Goal: Information Seeking & Learning: Check status

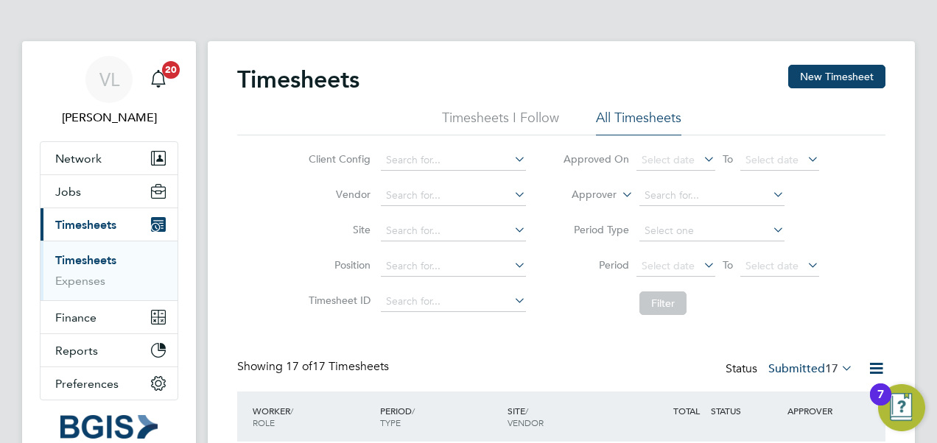
click at [838, 366] on icon at bounding box center [838, 368] width 0 height 21
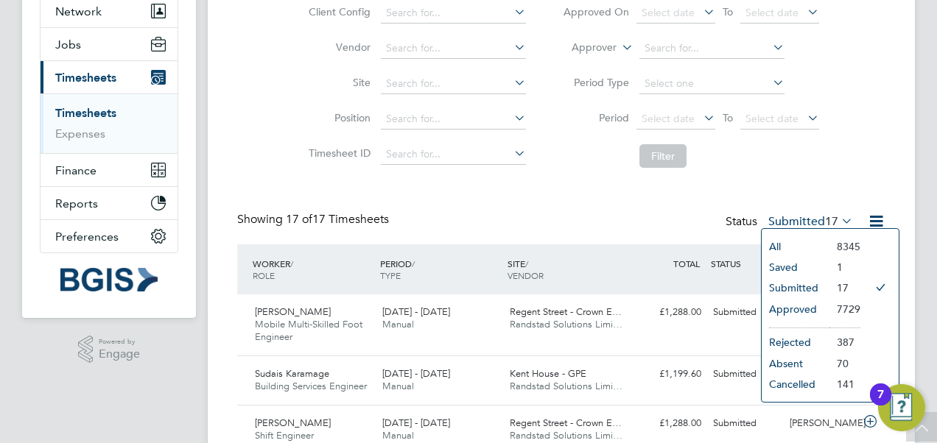
click at [778, 247] on li "All" at bounding box center [796, 246] width 68 height 21
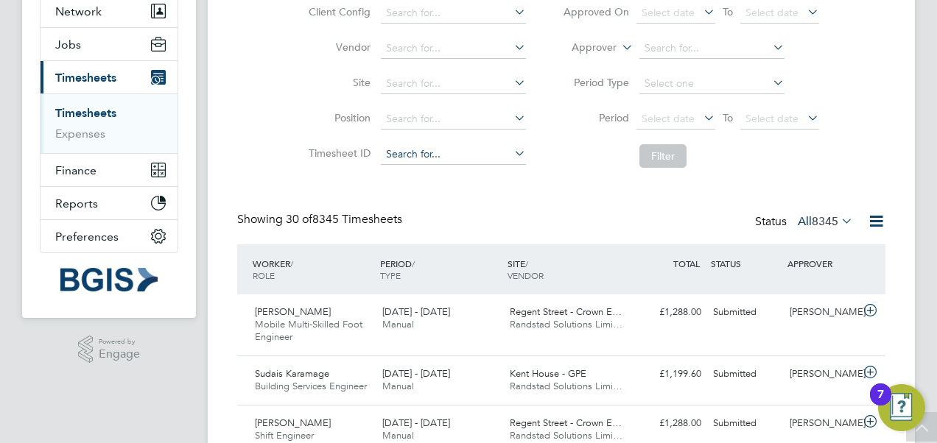
click at [420, 150] on input at bounding box center [453, 154] width 145 height 21
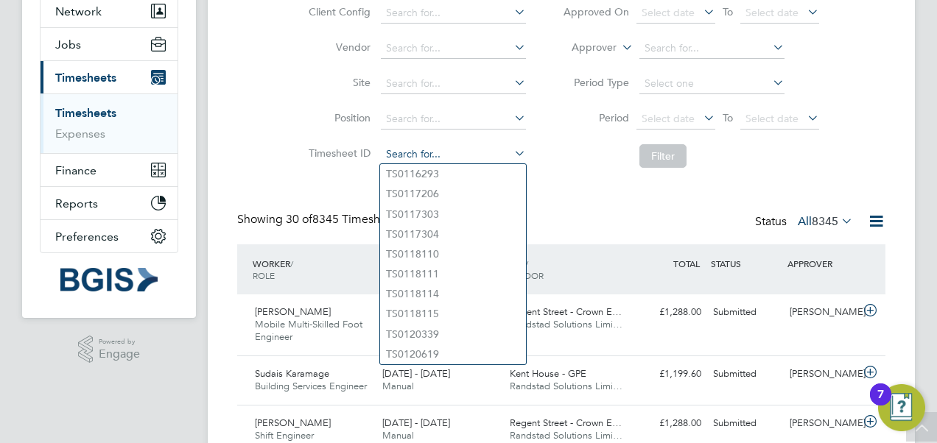
paste input "TS1610574"
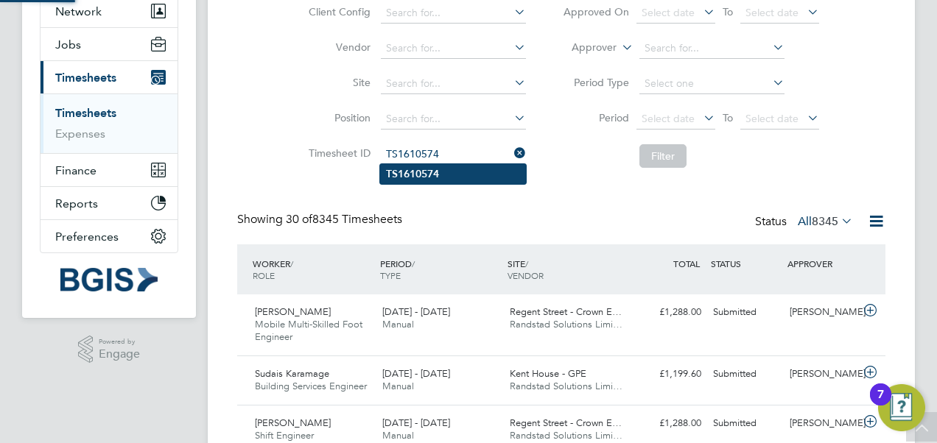
type input "TS1610574"
click at [411, 174] on b "TS1610574" at bounding box center [412, 174] width 53 height 13
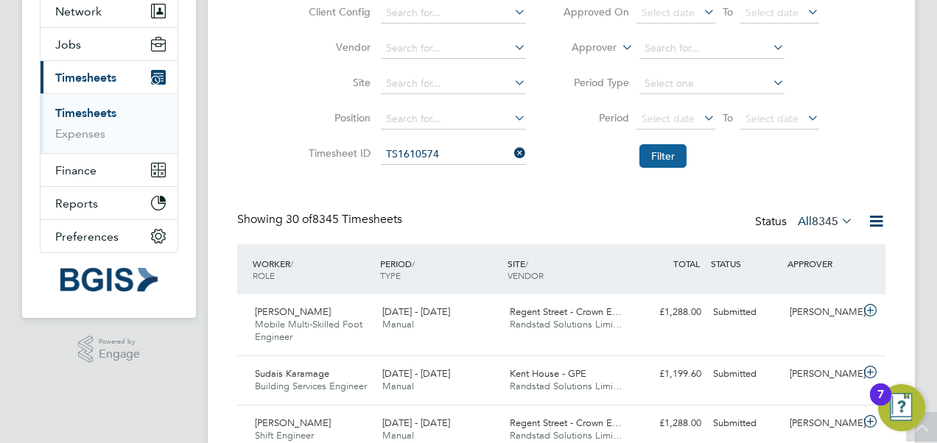
click at [673, 151] on button "Filter" at bounding box center [662, 156] width 47 height 24
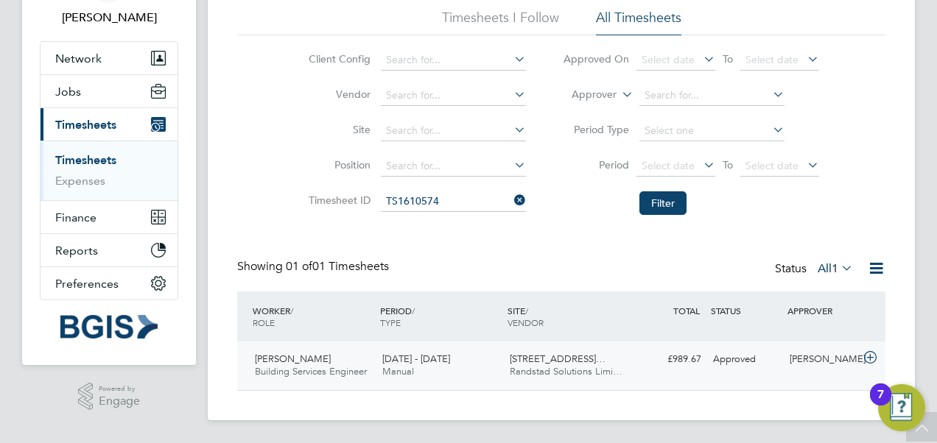
click at [550, 364] on span "35 - 38 Portman Square…" at bounding box center [558, 359] width 96 height 13
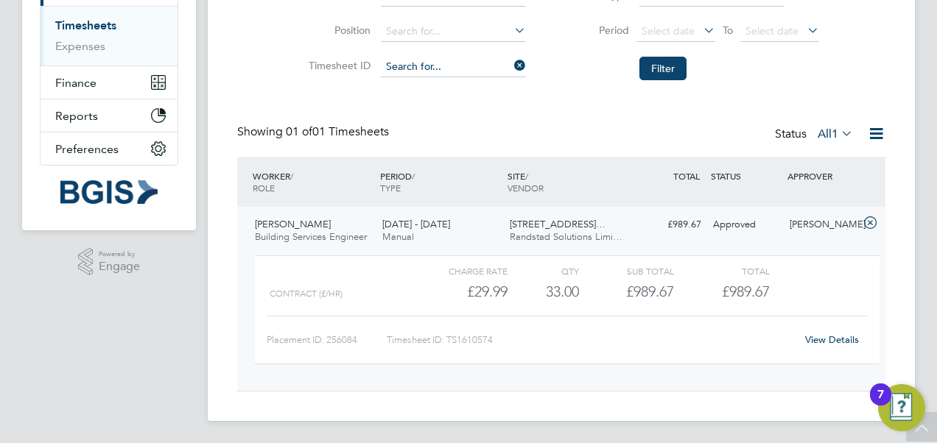
drag, startPoint x: 446, startPoint y: 67, endPoint x: 471, endPoint y: 65, distance: 24.4
click at [446, 67] on input at bounding box center [453, 67] width 145 height 21
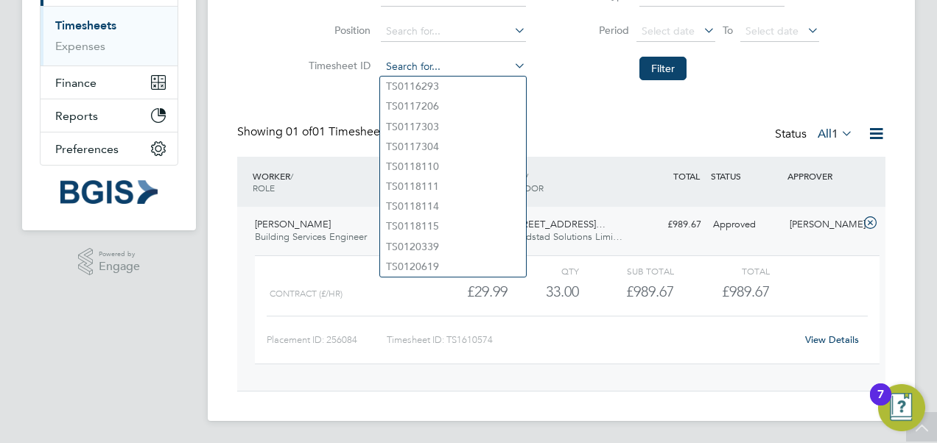
paste input "TS1610570"
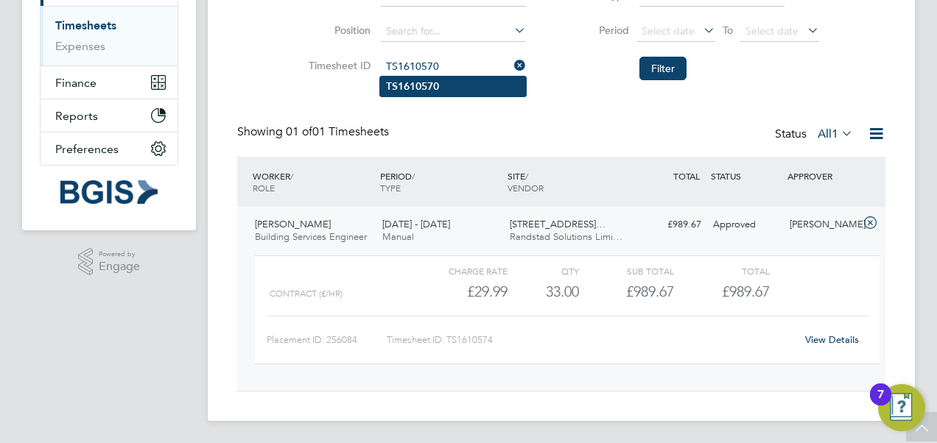
type input "TS1610570"
click at [438, 90] on b "TS1610570" at bounding box center [412, 86] width 53 height 13
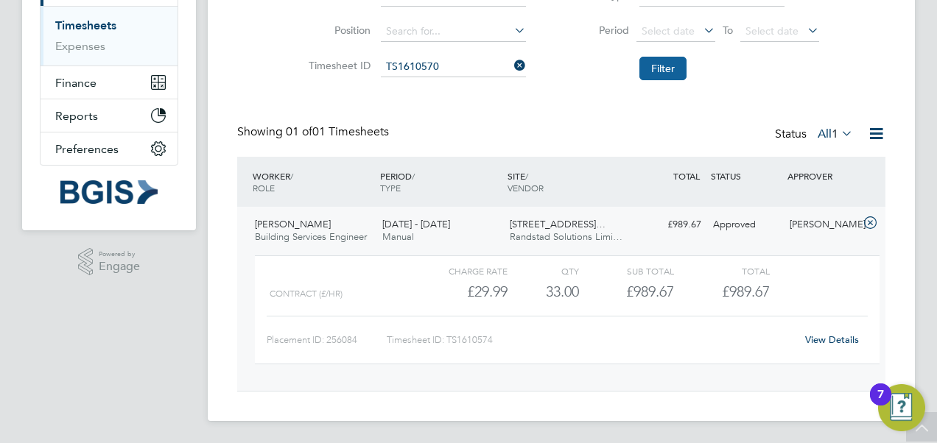
click at [675, 68] on button "Filter" at bounding box center [662, 69] width 47 height 24
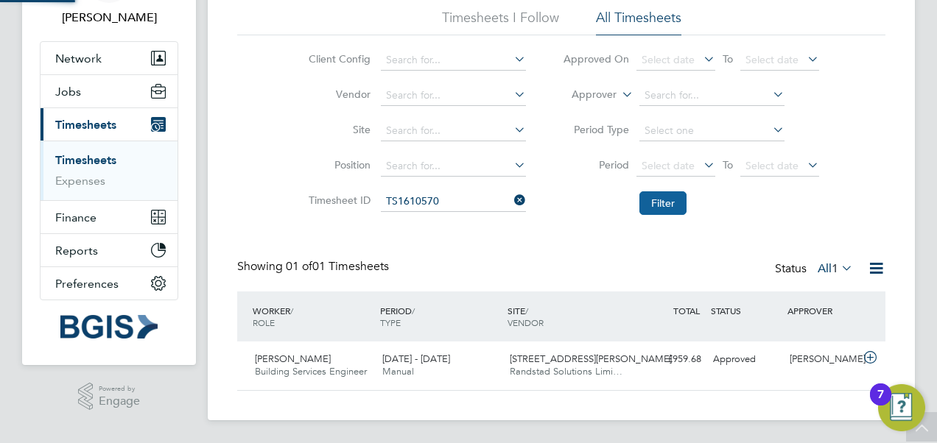
scroll to position [37, 127]
click at [572, 281] on div "Showing 01 of 01 Timesheets Status All 1" at bounding box center [561, 275] width 648 height 32
click at [564, 363] on span "1 Newman Street - GPE" at bounding box center [591, 359] width 162 height 13
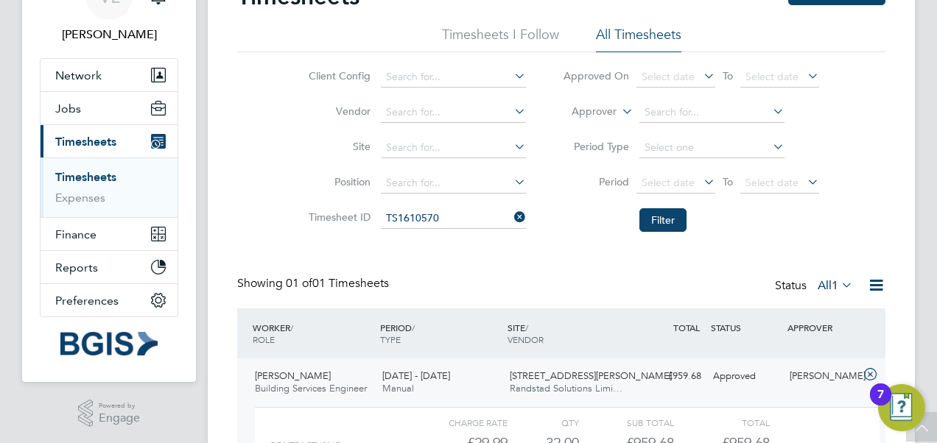
scroll to position [0, 0]
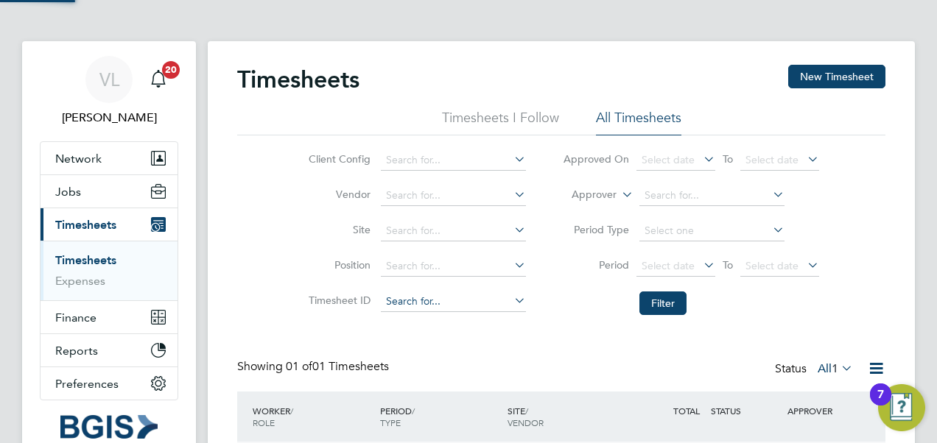
click at [449, 295] on input at bounding box center [453, 302] width 145 height 21
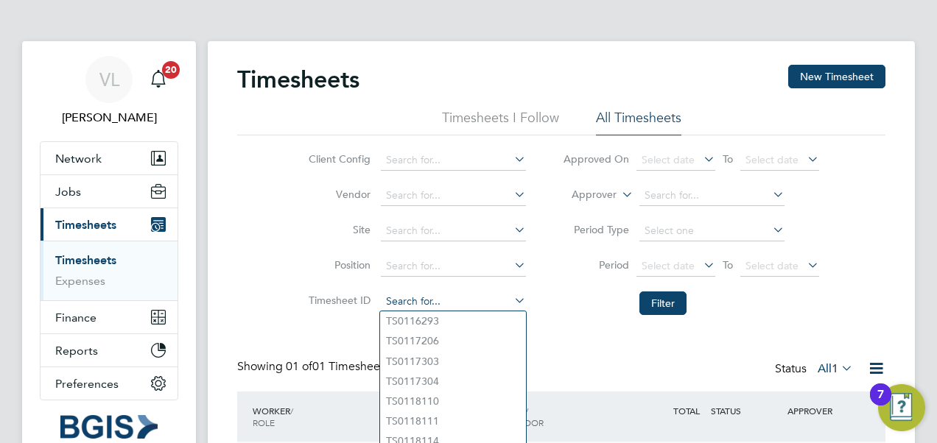
paste input "TS1613473"
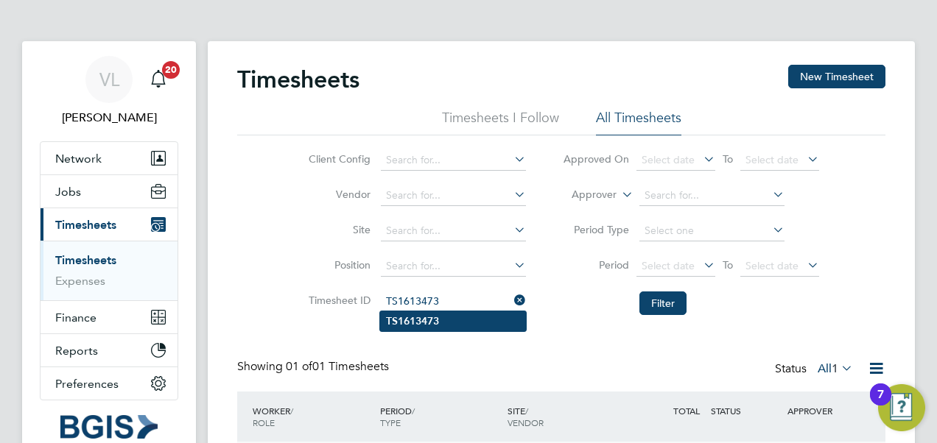
type input "TS1613473"
click at [433, 323] on b "TS1613473" at bounding box center [412, 321] width 53 height 13
click at [453, 280] on li "Position" at bounding box center [415, 266] width 259 height 35
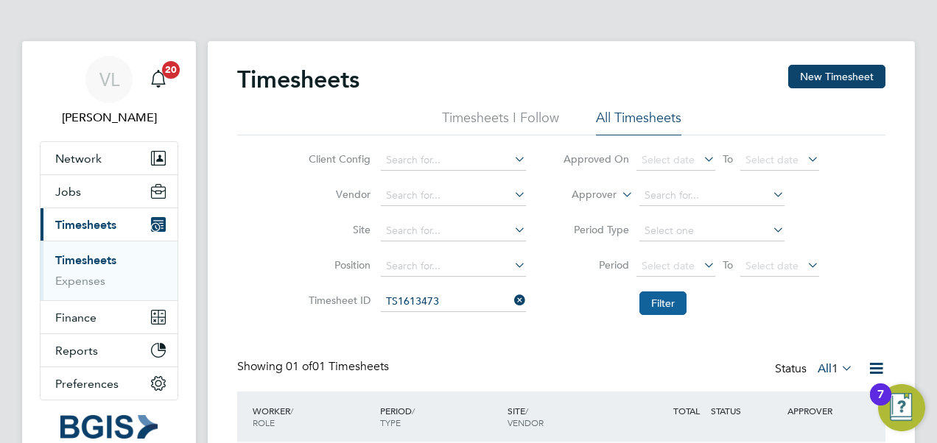
click at [644, 303] on button "Filter" at bounding box center [662, 304] width 47 height 24
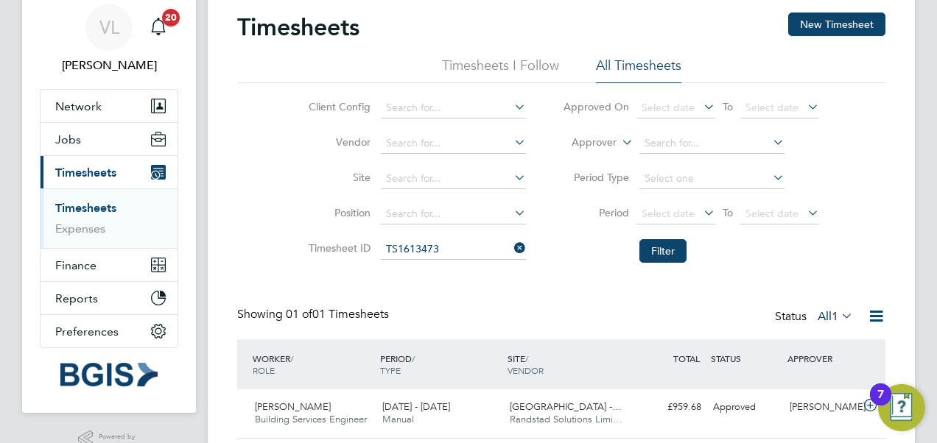
scroll to position [100, 0]
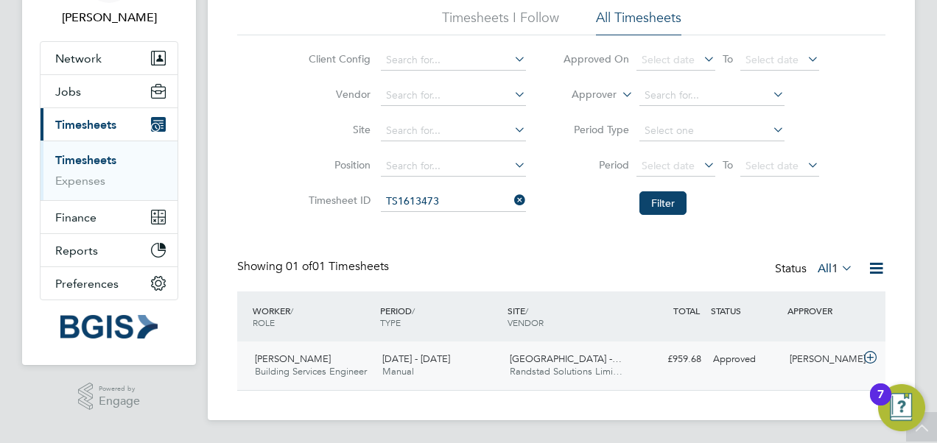
click at [569, 360] on span "Hanover Square Estate -…" at bounding box center [566, 359] width 112 height 13
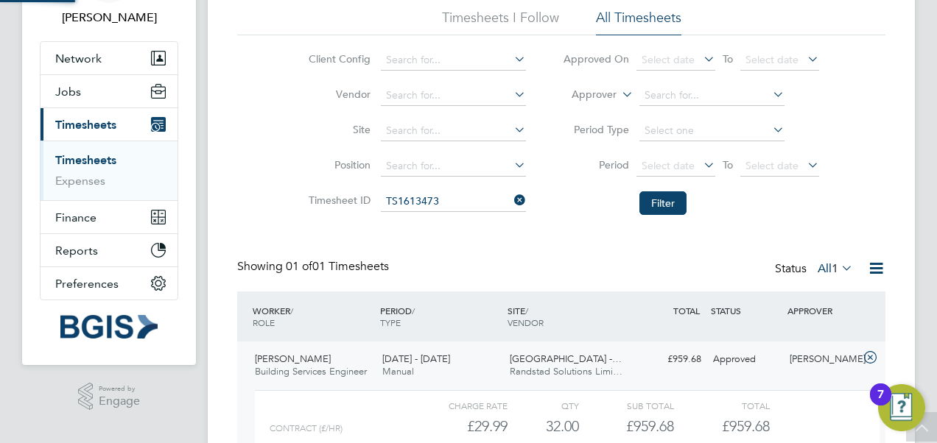
scroll to position [235, 0]
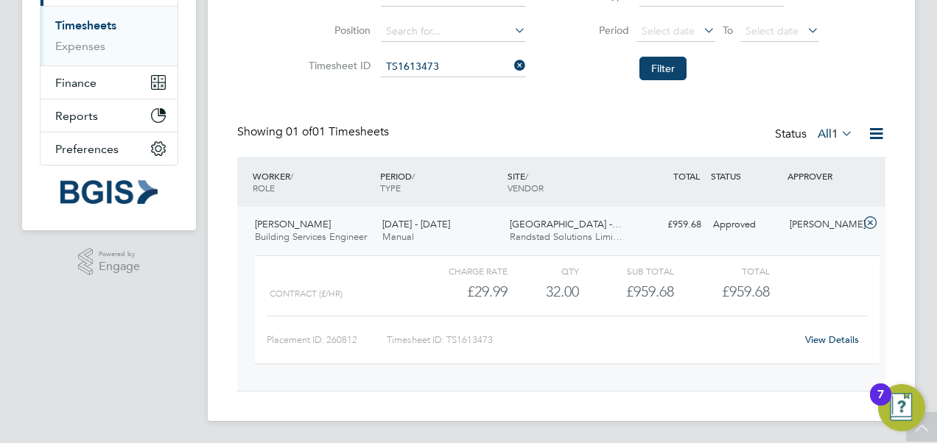
click at [511, 62] on icon at bounding box center [511, 65] width 0 height 21
click at [414, 69] on input at bounding box center [453, 67] width 145 height 21
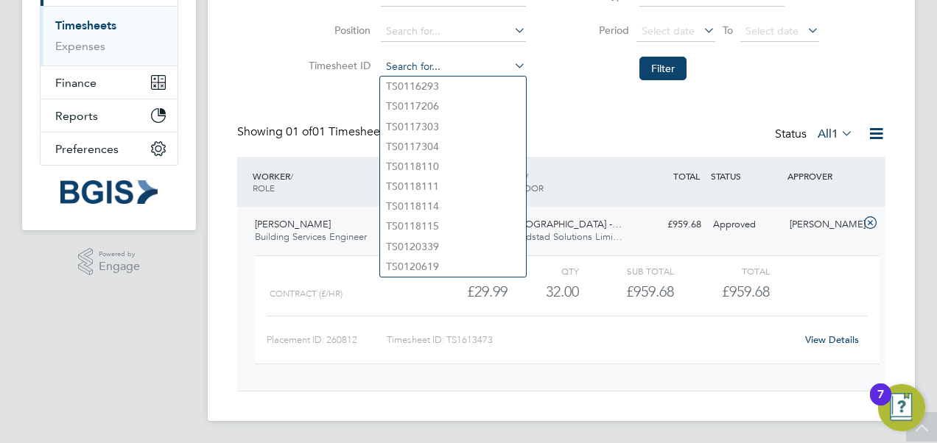
paste input "TS1715769"
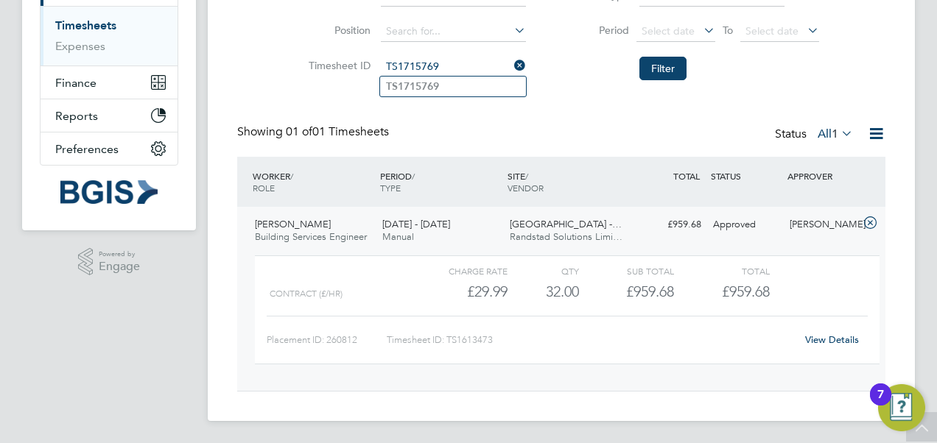
type input "TS1715769"
click at [427, 76] on ul "TS1715769" at bounding box center [452, 86] width 147 height 21
click at [430, 63] on input at bounding box center [453, 67] width 145 height 21
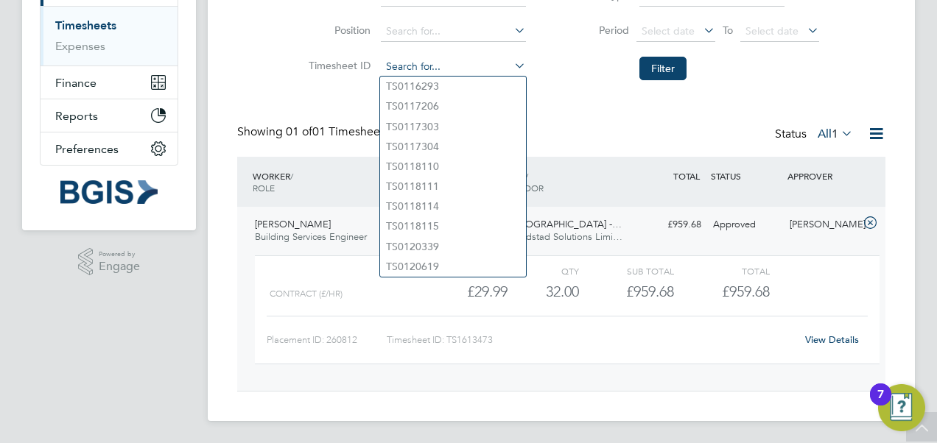
paste input "TS1715769"
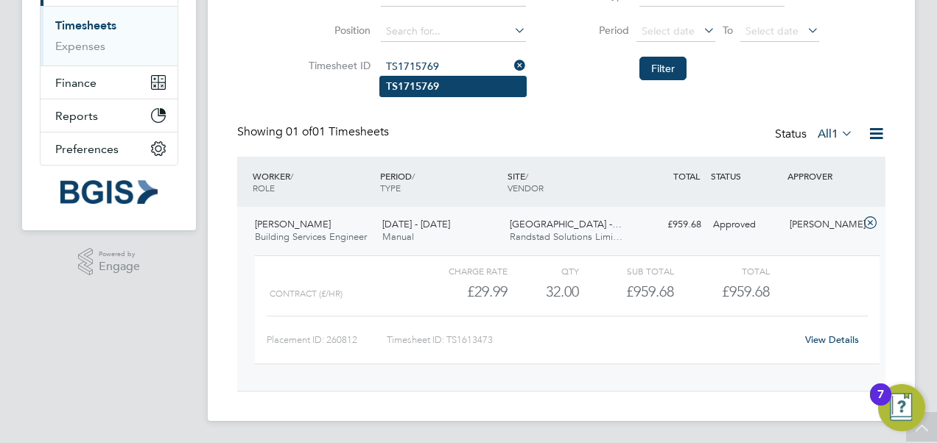
type input "TS1715769"
click at [442, 88] on li "TS1715769" at bounding box center [453, 87] width 146 height 20
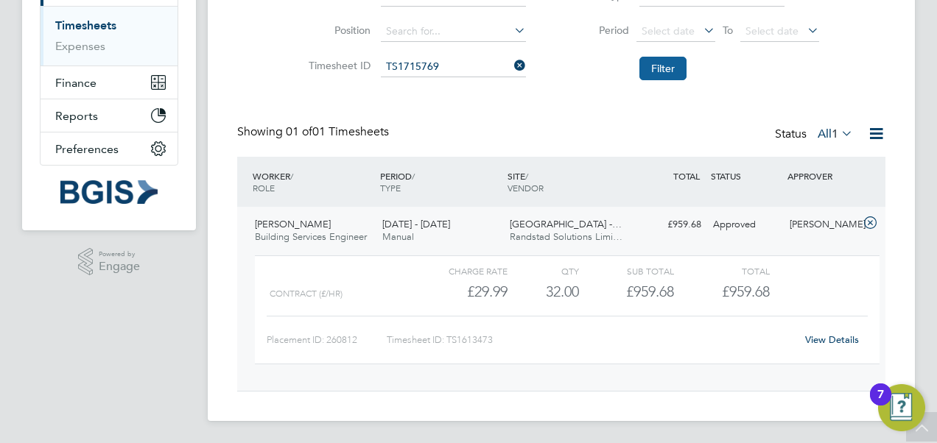
click at [677, 71] on button "Filter" at bounding box center [662, 69] width 47 height 24
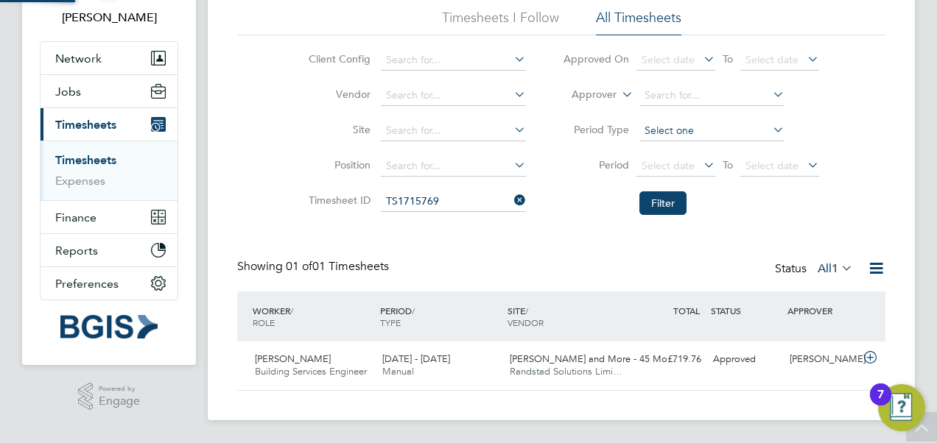
scroll to position [37, 127]
click at [329, 362] on span "Hassan Messaoudi" at bounding box center [293, 359] width 76 height 13
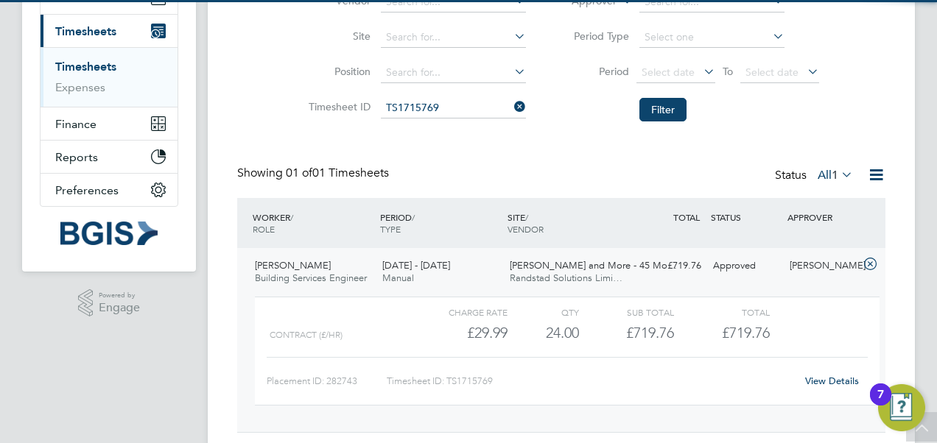
scroll to position [235, 0]
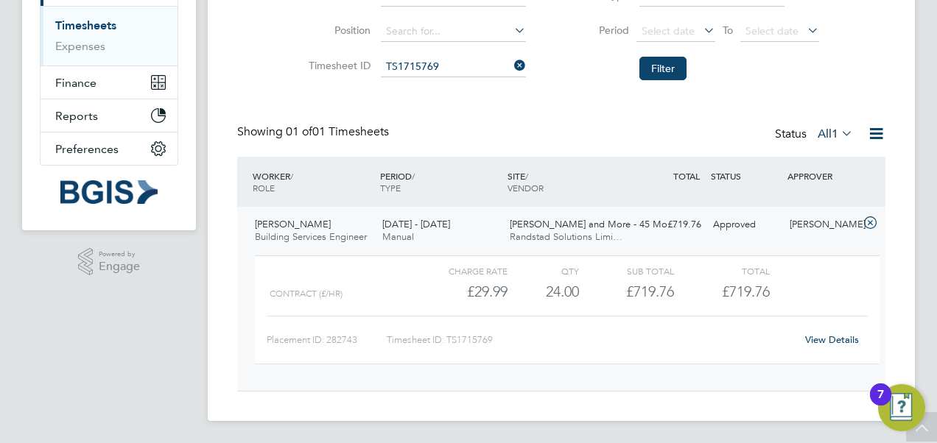
click at [822, 339] on link "View Details" at bounding box center [832, 340] width 54 height 13
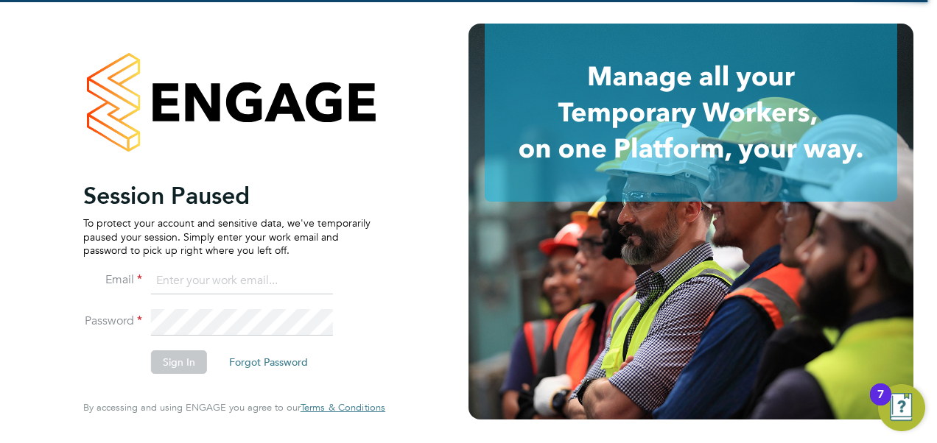
type input "victoria.lamkin@bgis.com"
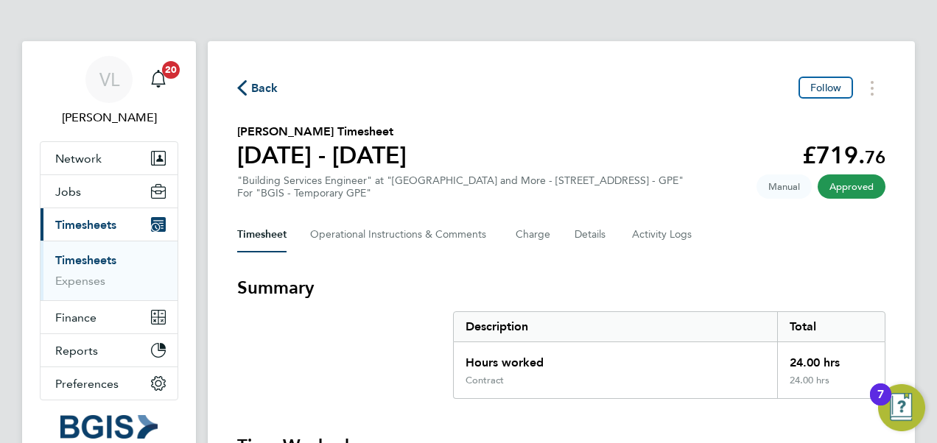
click at [259, 90] on span "Back" at bounding box center [264, 89] width 27 height 18
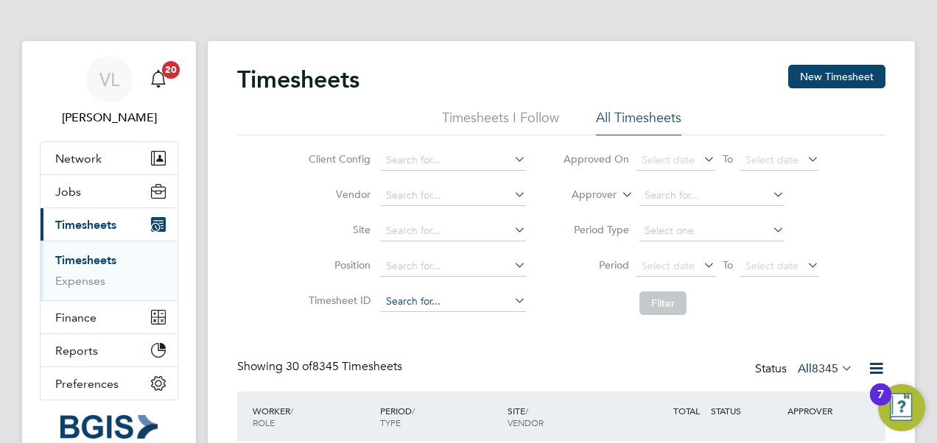
click at [426, 305] on input at bounding box center [453, 302] width 145 height 21
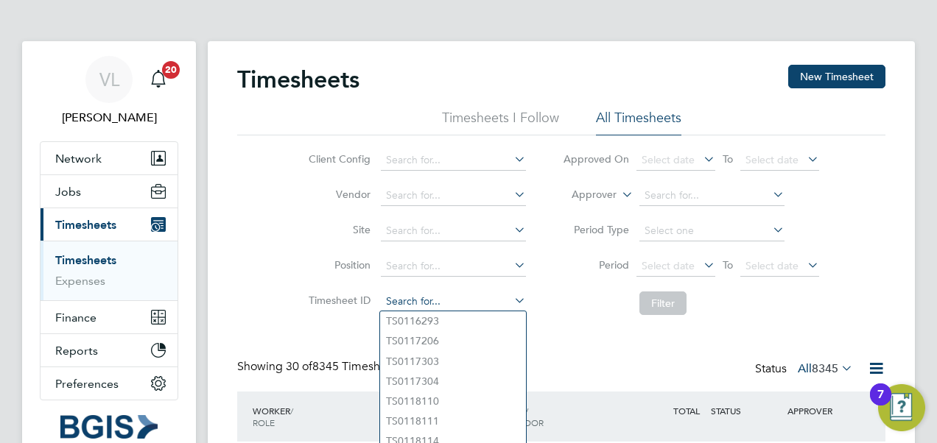
paste input "TS1566677"
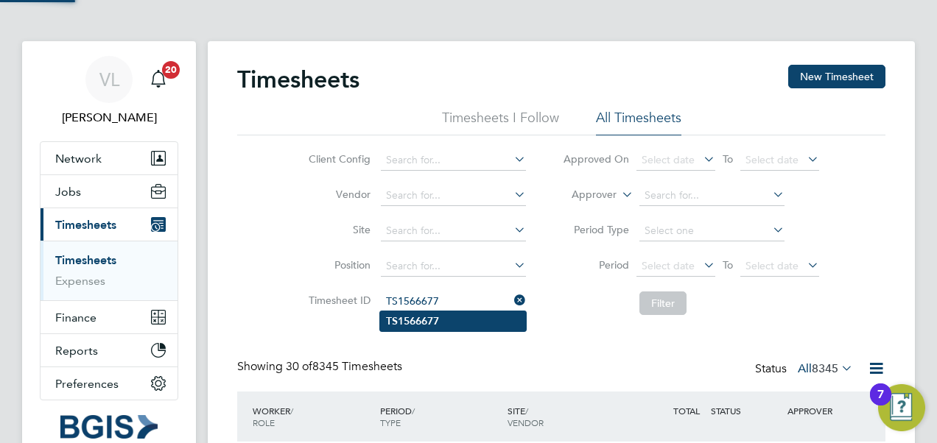
type input "TS1566677"
click at [437, 317] on b "TS1566677" at bounding box center [412, 321] width 53 height 13
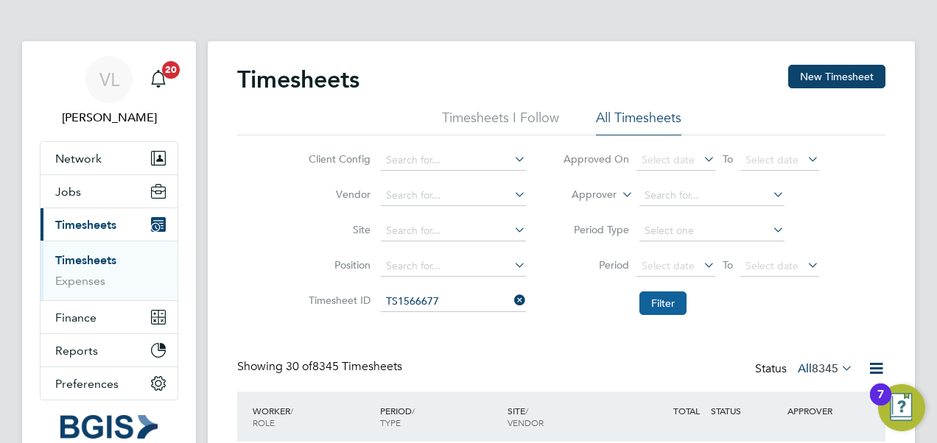
click at [666, 298] on button "Filter" at bounding box center [662, 304] width 47 height 24
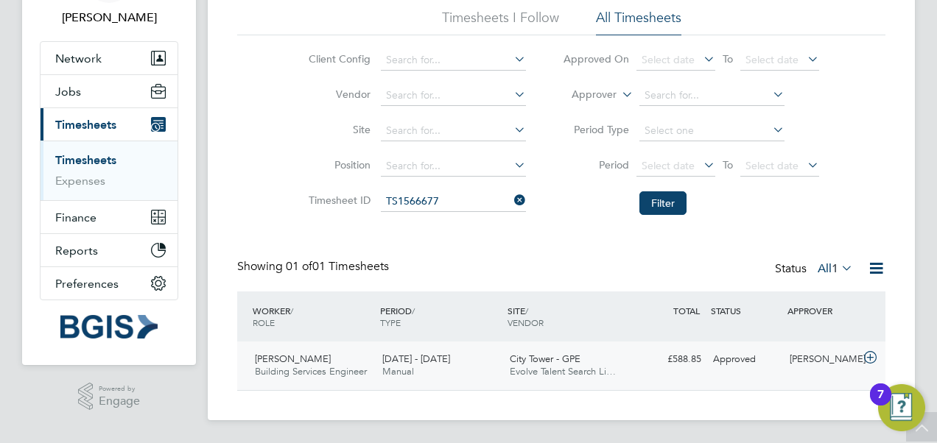
click at [520, 367] on span "Evolve Talent Search Li…" at bounding box center [563, 371] width 106 height 13
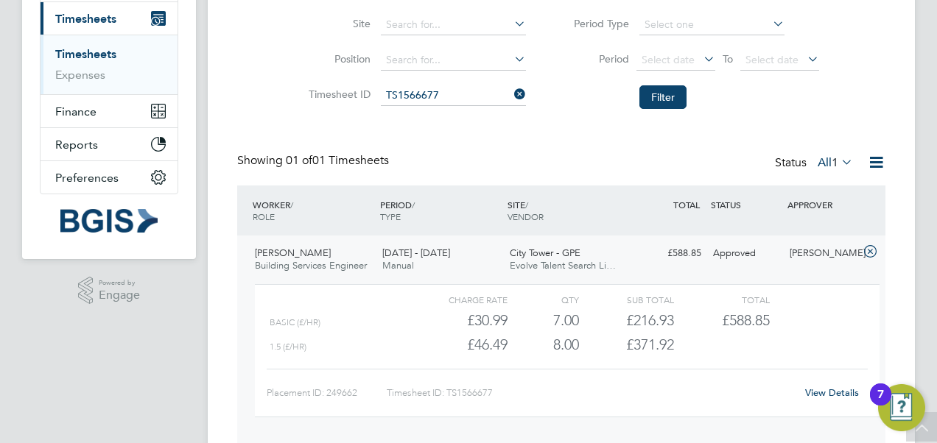
scroll to position [186, 0]
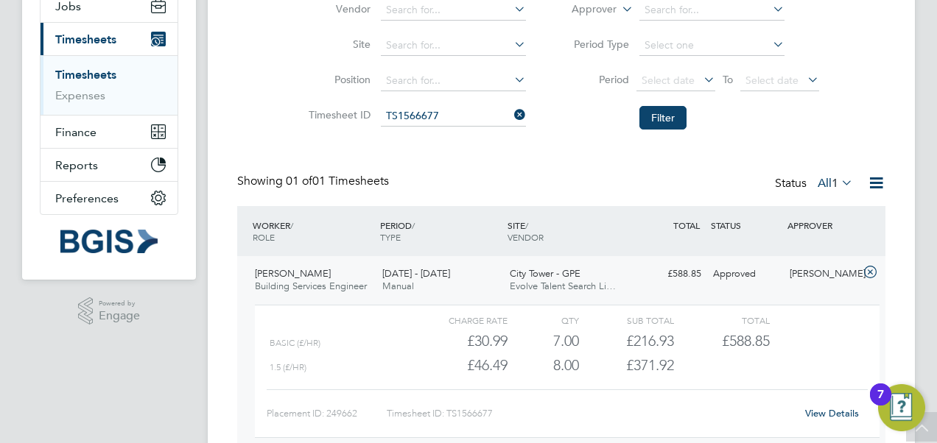
drag, startPoint x: 517, startPoint y: 112, endPoint x: 485, endPoint y: 120, distance: 33.4
click at [511, 112] on icon at bounding box center [511, 115] width 0 height 21
click at [398, 118] on input at bounding box center [453, 116] width 145 height 21
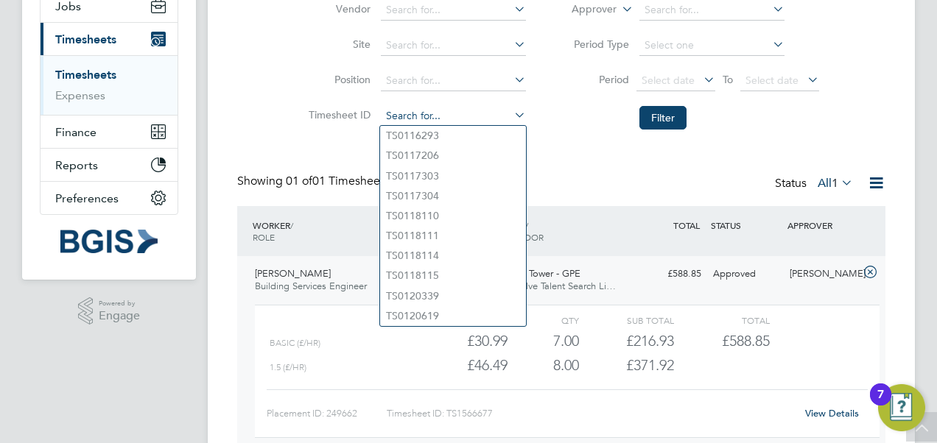
paste input "TS1648311"
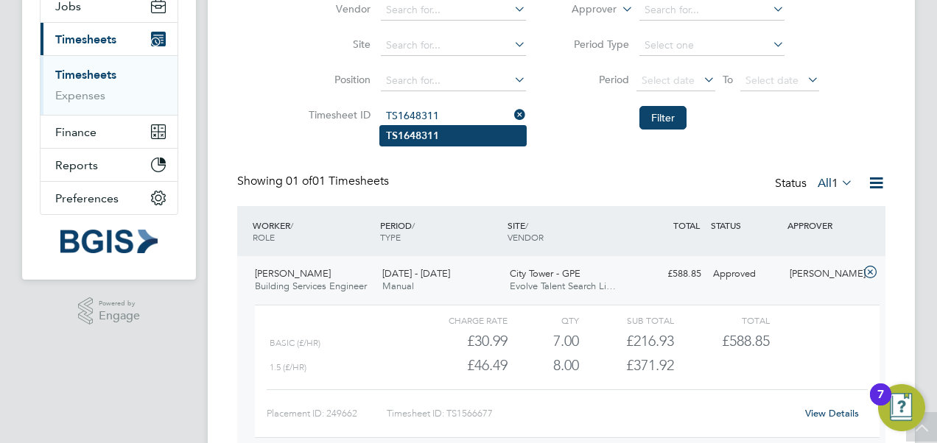
type input "TS1648311"
click at [429, 136] on b "TS1648311" at bounding box center [412, 136] width 53 height 13
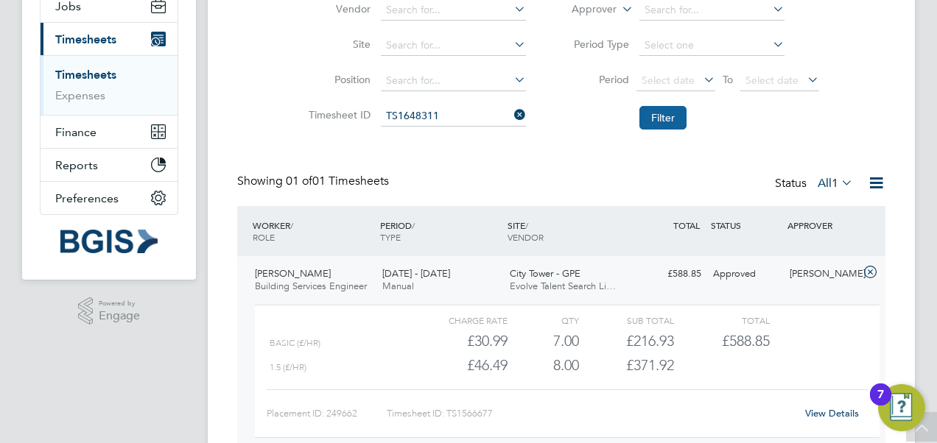
click at [650, 118] on button "Filter" at bounding box center [662, 118] width 47 height 24
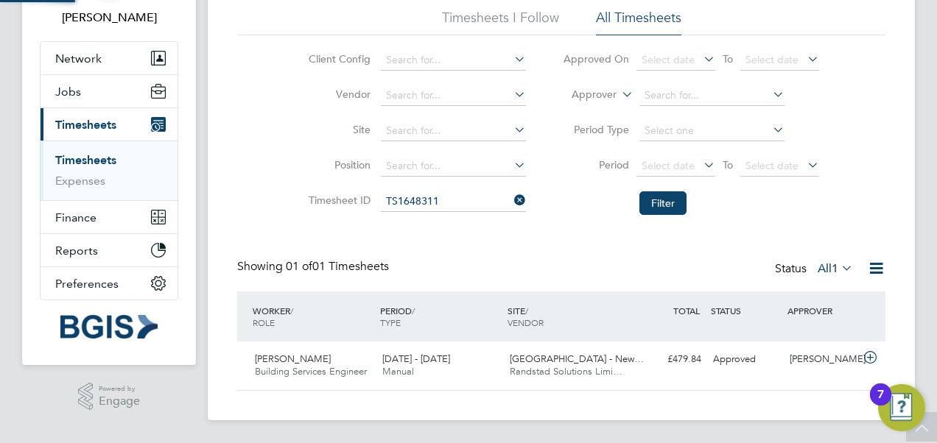
scroll to position [37, 127]
click at [467, 367] on div "11 - 17 Jan 2025 Manual" at bounding box center [439, 366] width 127 height 37
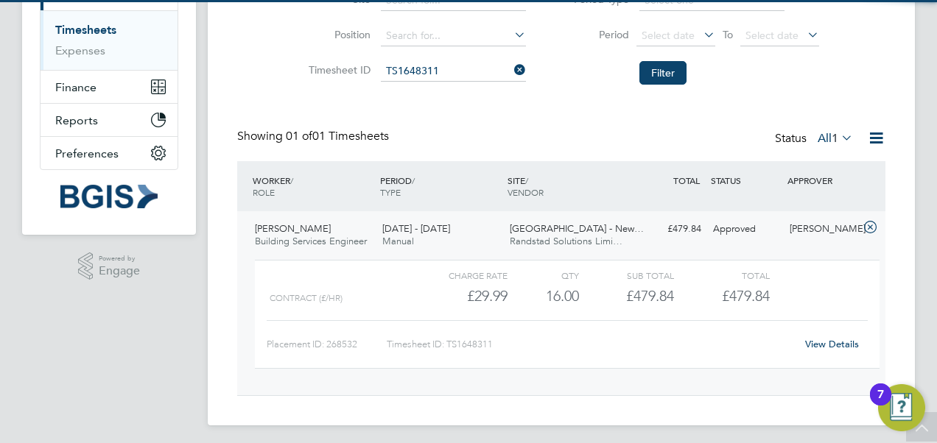
scroll to position [235, 0]
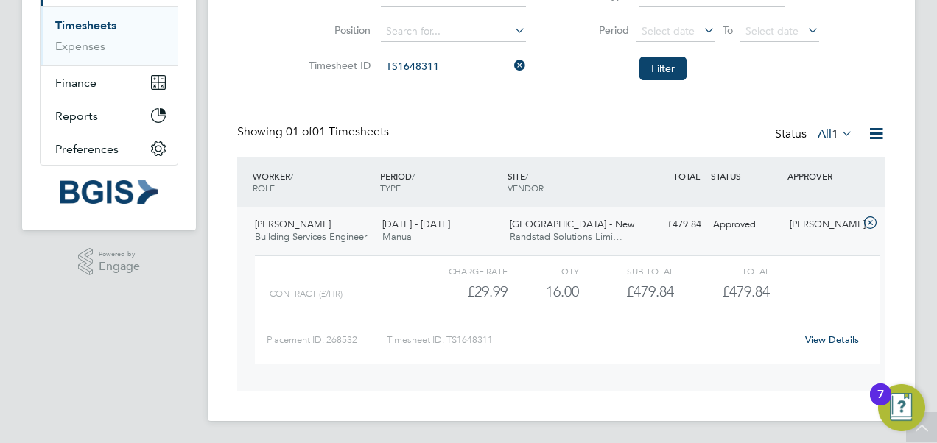
click at [511, 68] on icon at bounding box center [511, 65] width 0 height 21
click at [446, 66] on input at bounding box center [453, 67] width 145 height 21
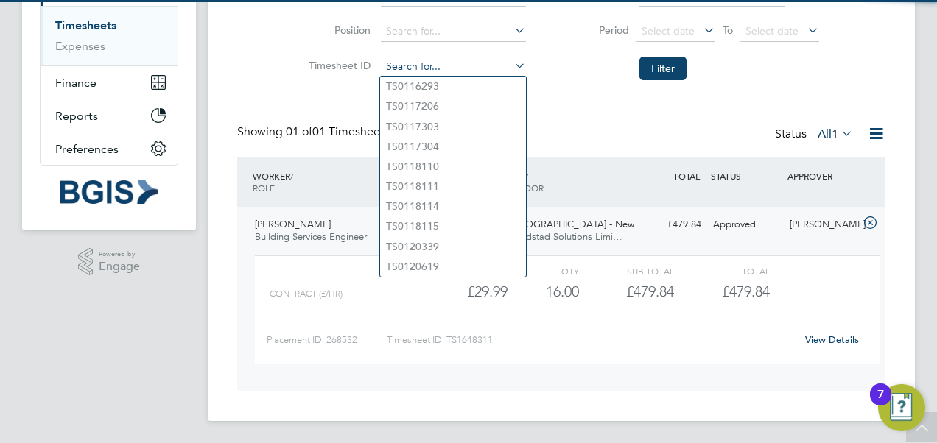
paste input "TS1569136"
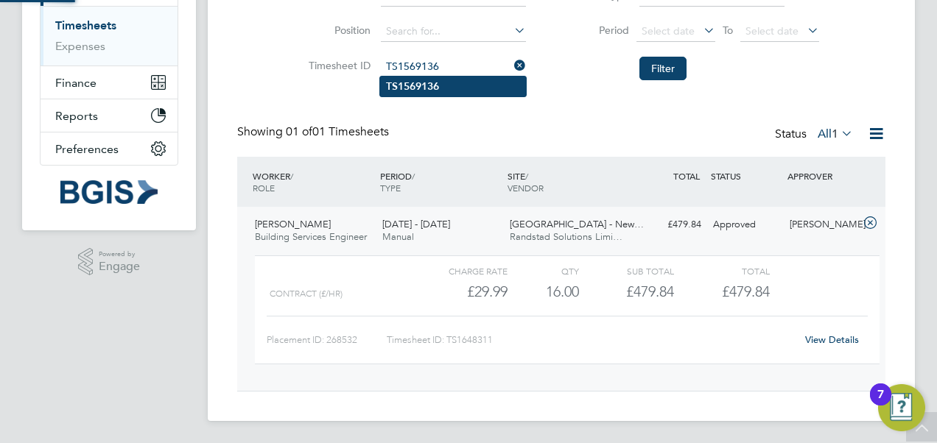
type input "TS1569136"
click at [440, 88] on li "TS1569136" at bounding box center [453, 87] width 146 height 20
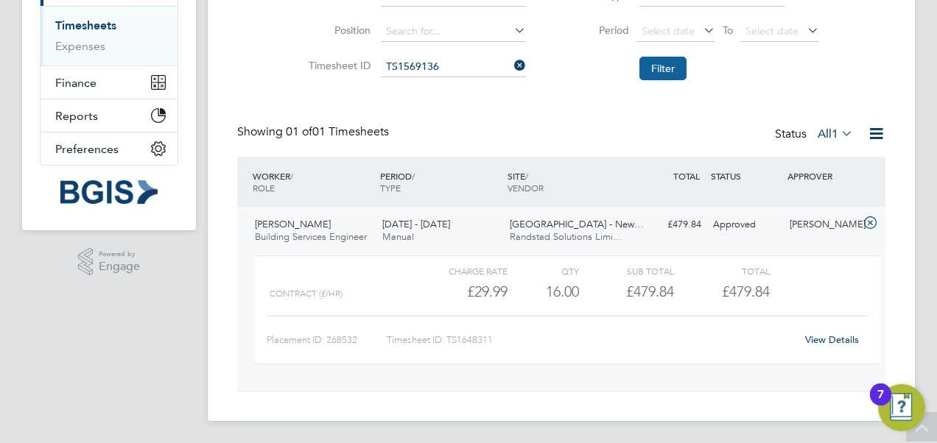
click at [654, 72] on button "Filter" at bounding box center [662, 69] width 47 height 24
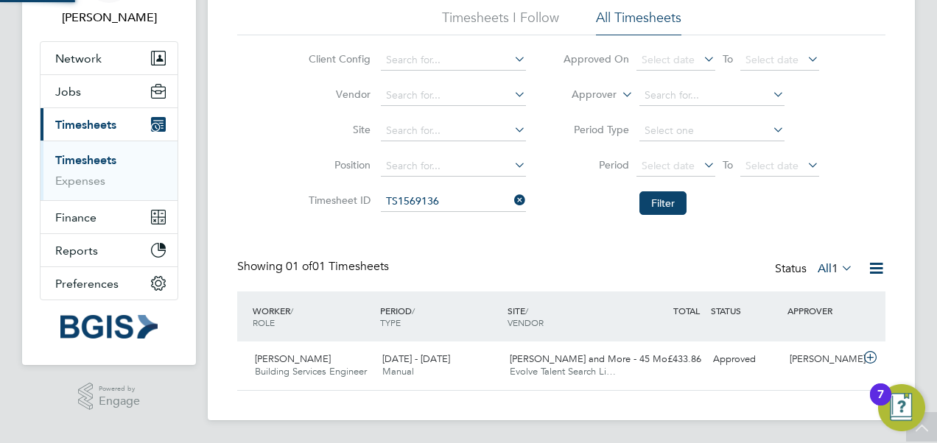
scroll to position [37, 127]
click at [482, 362] on div "19 - 25 Oct 2024 Manual" at bounding box center [439, 366] width 127 height 37
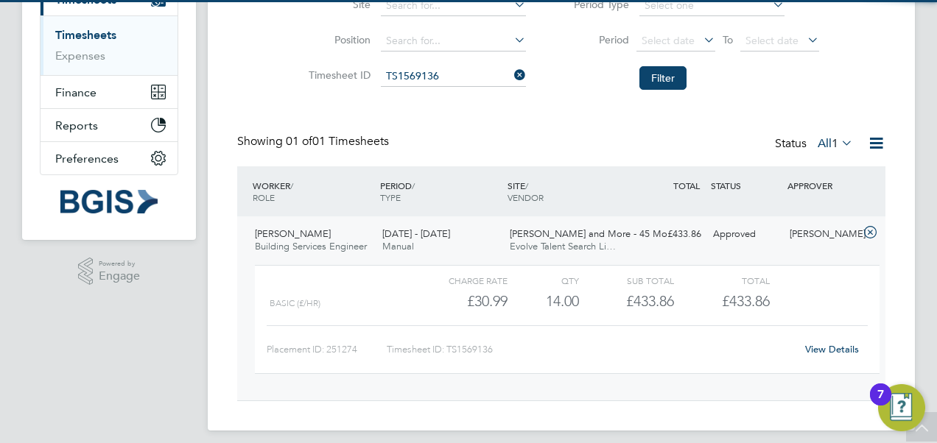
scroll to position [235, 0]
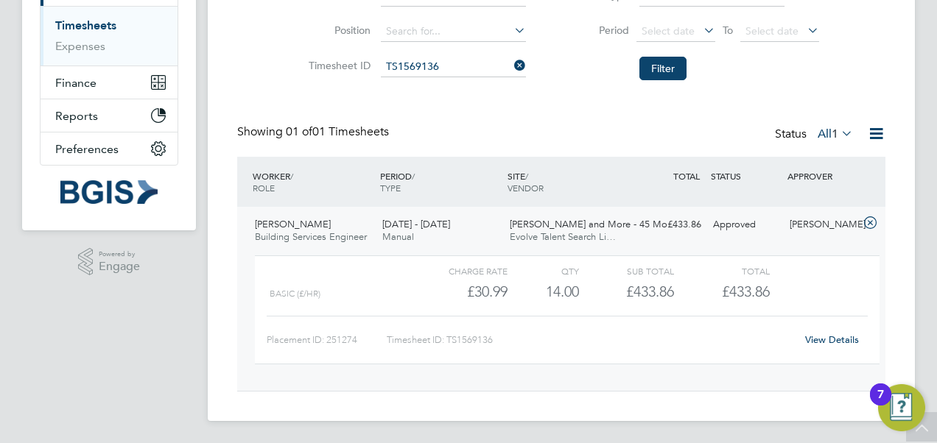
click at [511, 66] on icon at bounding box center [511, 65] width 0 height 21
click at [452, 71] on input at bounding box center [453, 67] width 145 height 21
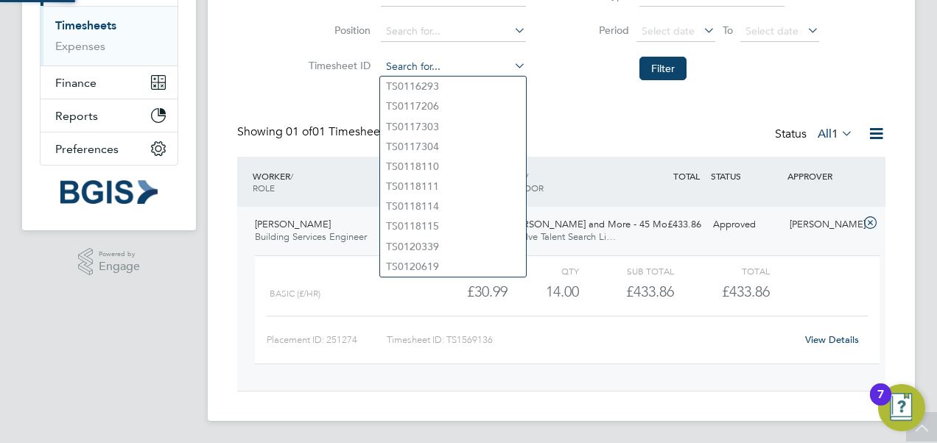
paste input "TS1613850"
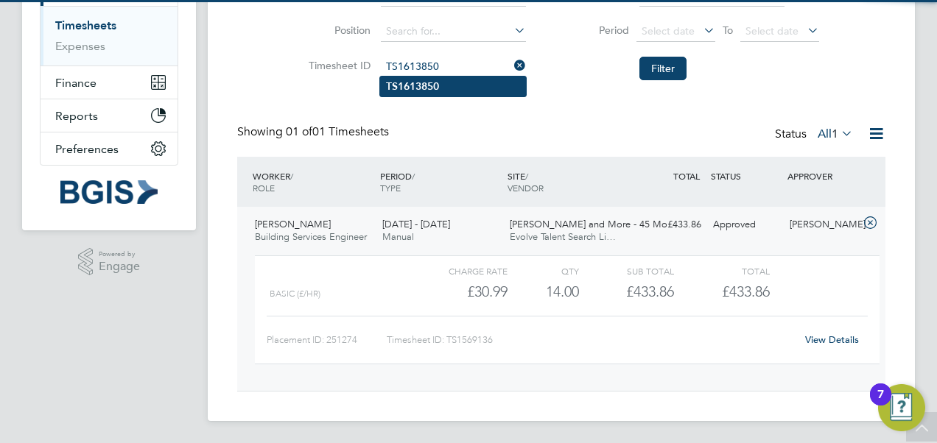
type input "TS1613850"
click at [446, 81] on li "TS1613850" at bounding box center [453, 87] width 146 height 20
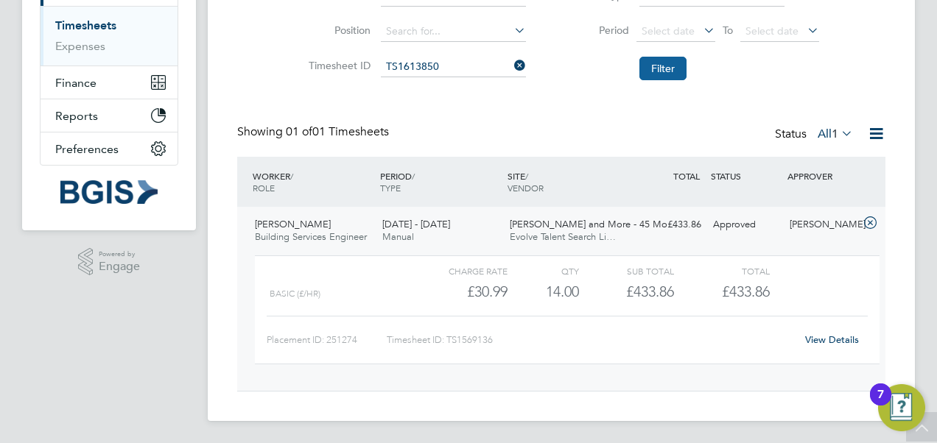
click at [665, 69] on button "Filter" at bounding box center [662, 69] width 47 height 24
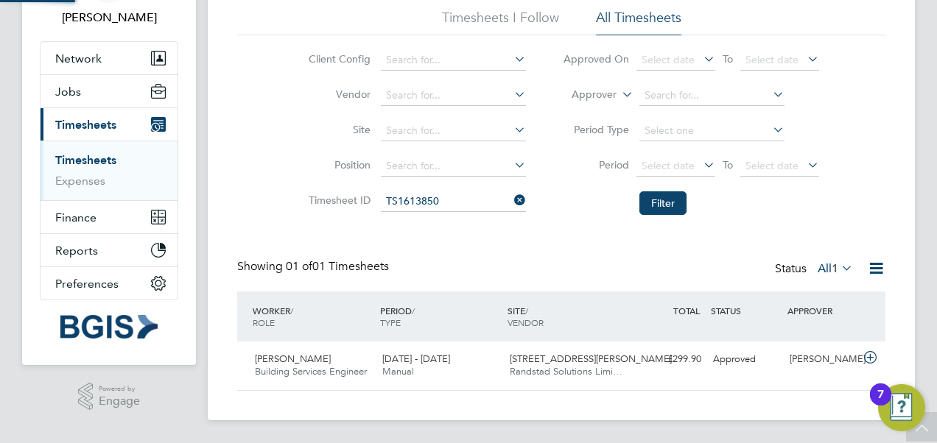
scroll to position [37, 127]
click at [650, 373] on div "Tim Slaughter Building Services Engineer 7 - 13 Dec 2024 7 - 13 Dec 2024 Manual…" at bounding box center [561, 366] width 648 height 49
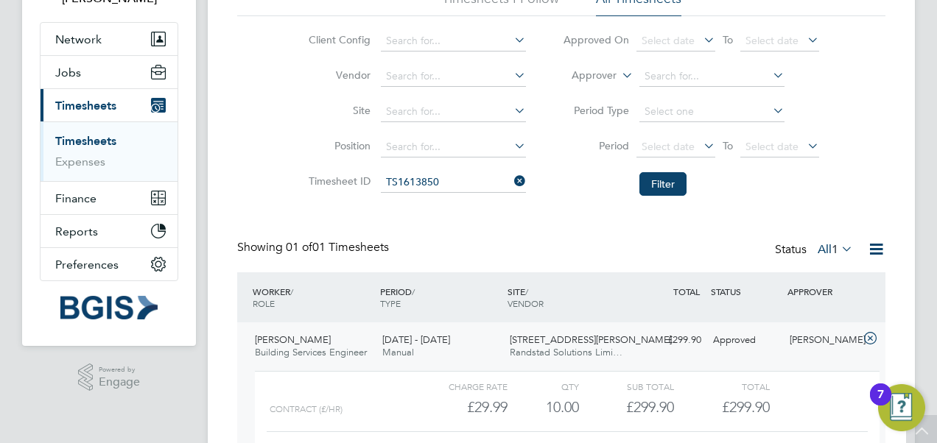
scroll to position [14, 0]
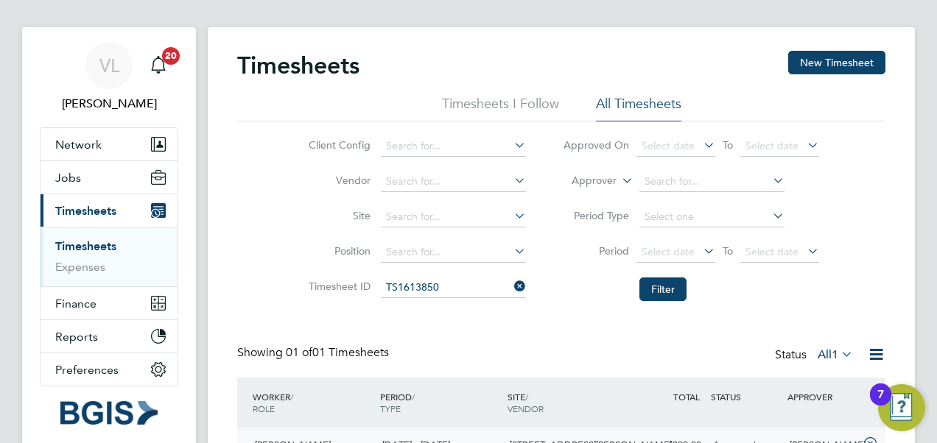
click at [511, 286] on icon at bounding box center [511, 286] width 0 height 21
click at [430, 293] on input at bounding box center [453, 288] width 145 height 21
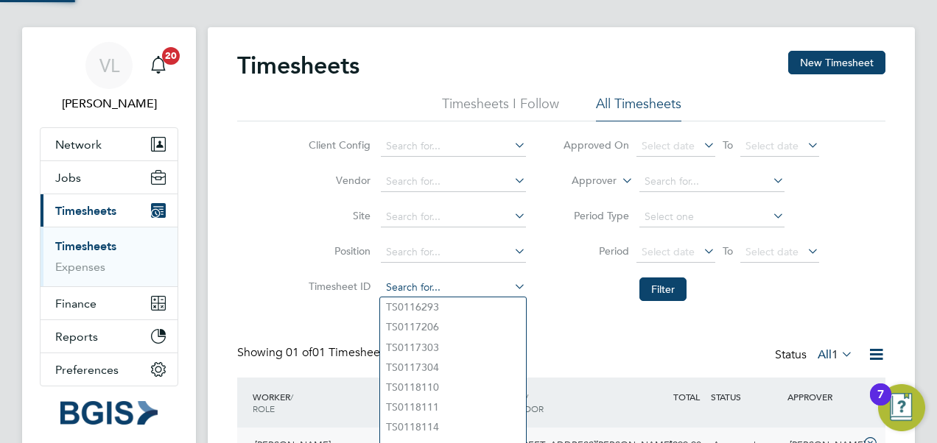
paste input "TS170027"
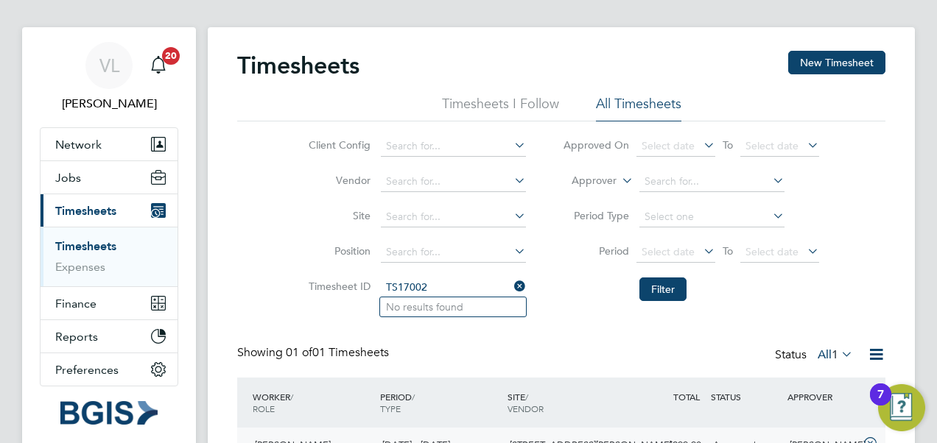
type input "TS17002"
click at [511, 287] on icon at bounding box center [511, 286] width 0 height 21
click at [433, 289] on input at bounding box center [453, 288] width 145 height 21
paste input "TS170027"
click at [414, 286] on input "TS170027" at bounding box center [453, 288] width 145 height 21
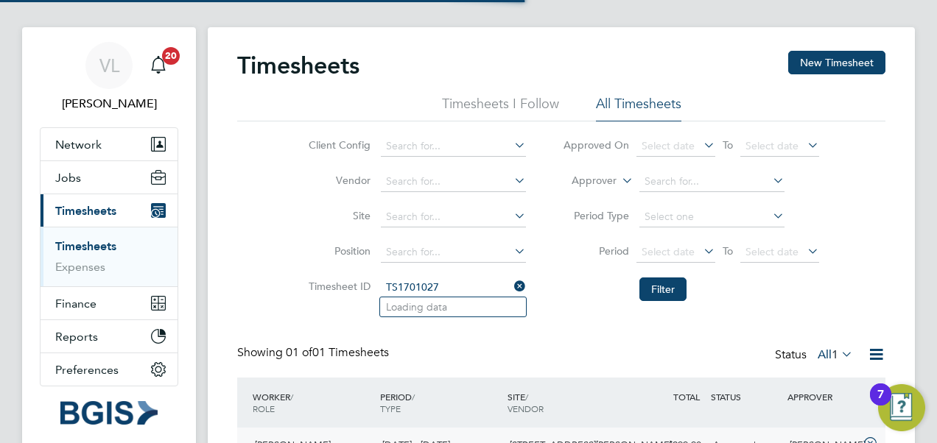
click at [453, 283] on input "TS1701027" at bounding box center [453, 288] width 145 height 21
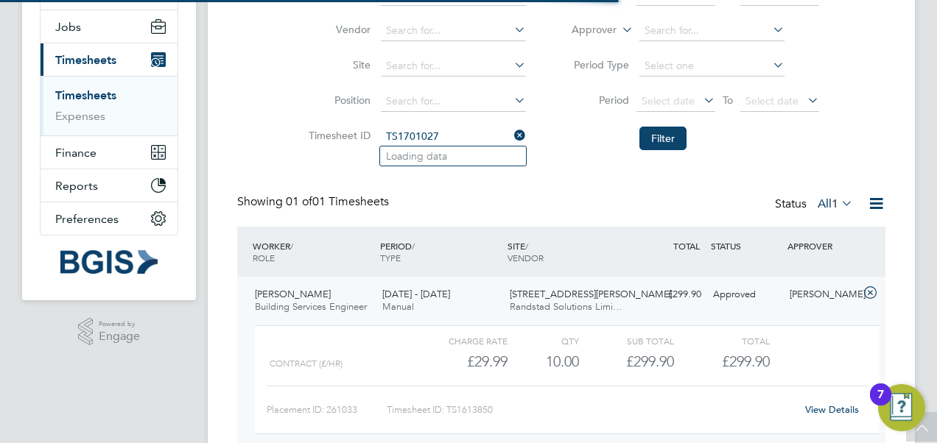
scroll to position [88, 0]
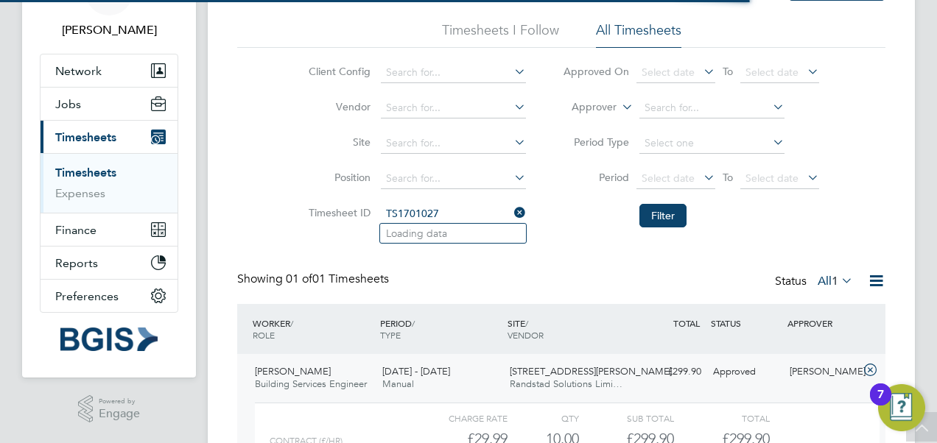
type input "TS1701027"
click at [463, 261] on div "Timesheets New Timesheet Timesheets I Follow All Timesheets Client Config Vendo…" at bounding box center [561, 258] width 648 height 562
click at [452, 219] on input at bounding box center [453, 214] width 145 height 21
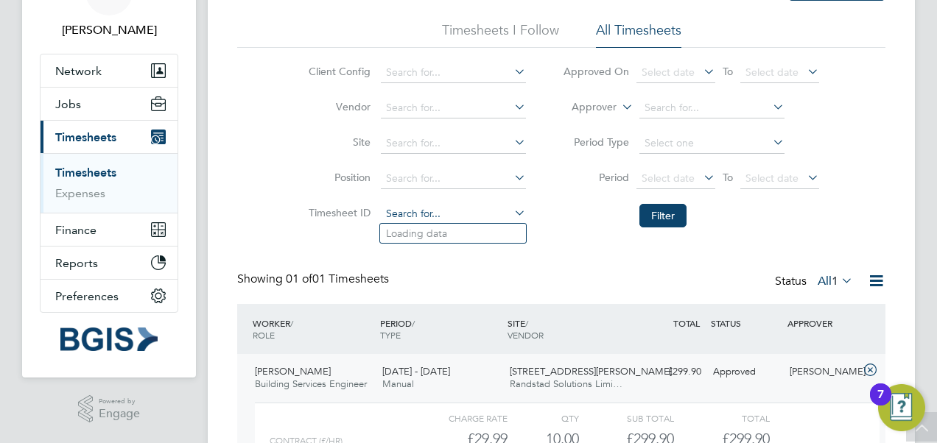
paste input "TS170027"
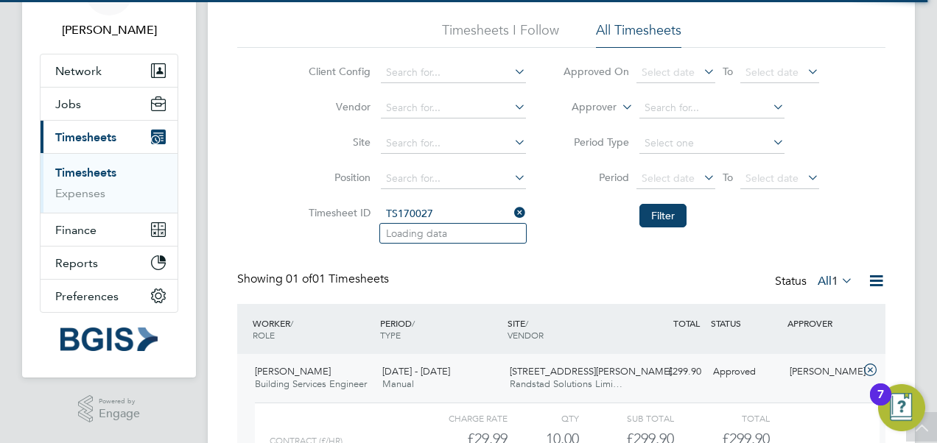
type input "TS170027"
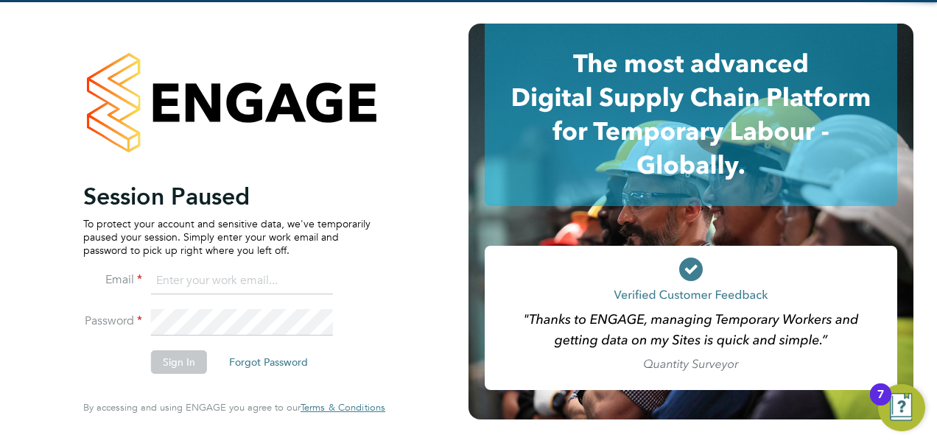
type input "[EMAIL_ADDRESS][PERSON_NAME][DOMAIN_NAME]"
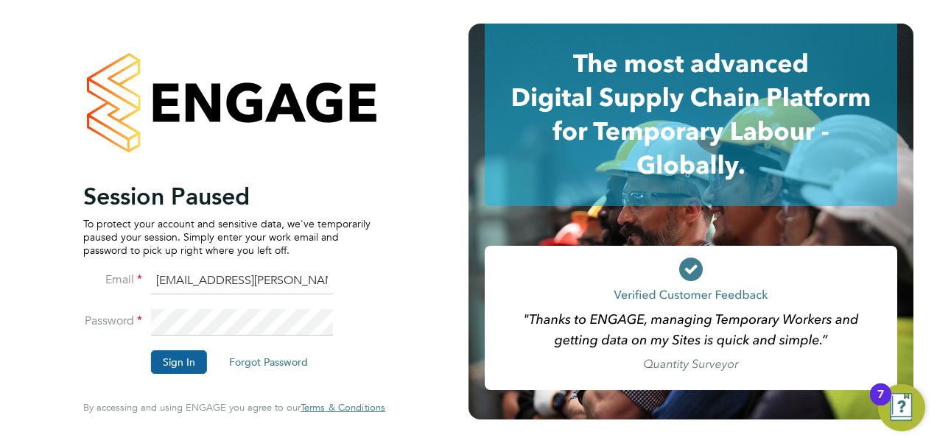
click at [181, 365] on button "Sign In" at bounding box center [179, 363] width 56 height 24
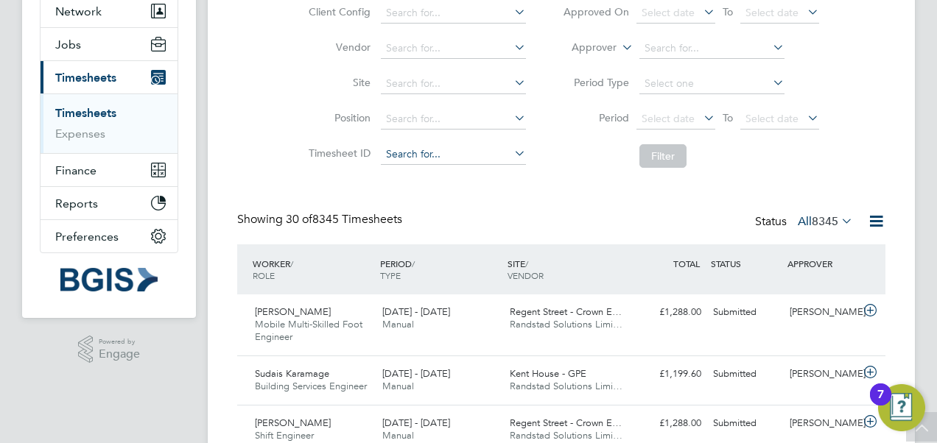
click at [409, 155] on input at bounding box center [453, 154] width 145 height 21
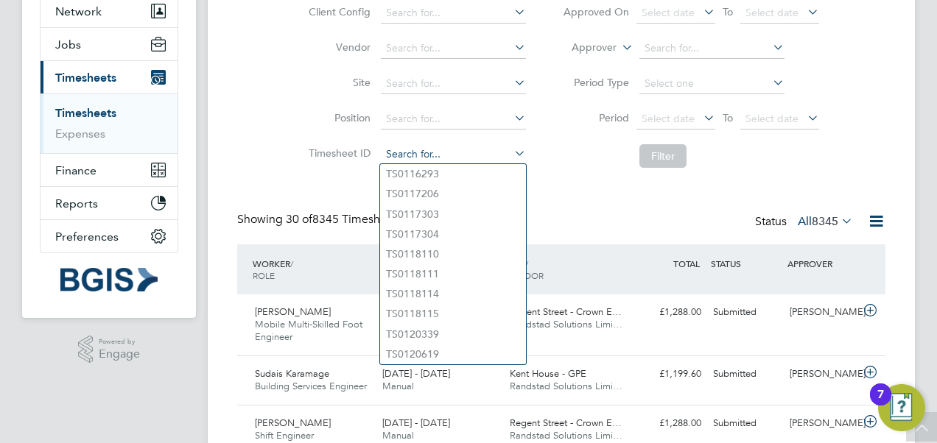
paste input "TS170027"
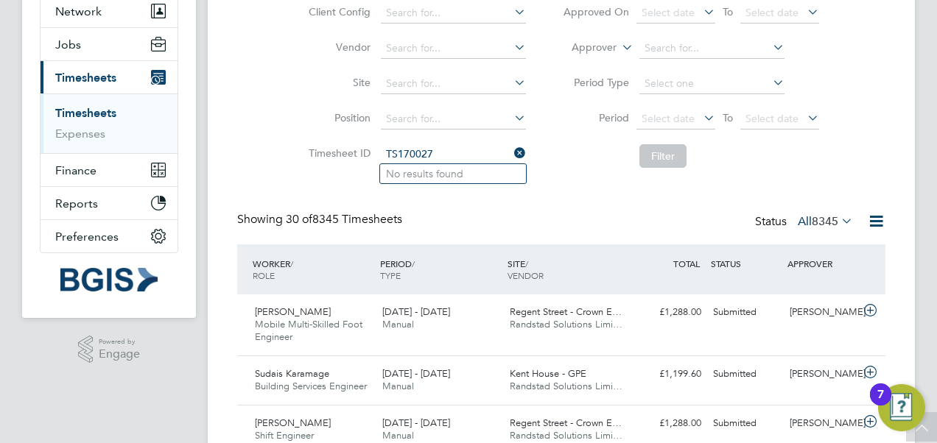
click at [416, 152] on input "TS170027" at bounding box center [453, 154] width 145 height 21
type input "TS1701027"
click at [511, 152] on icon at bounding box center [511, 153] width 0 height 21
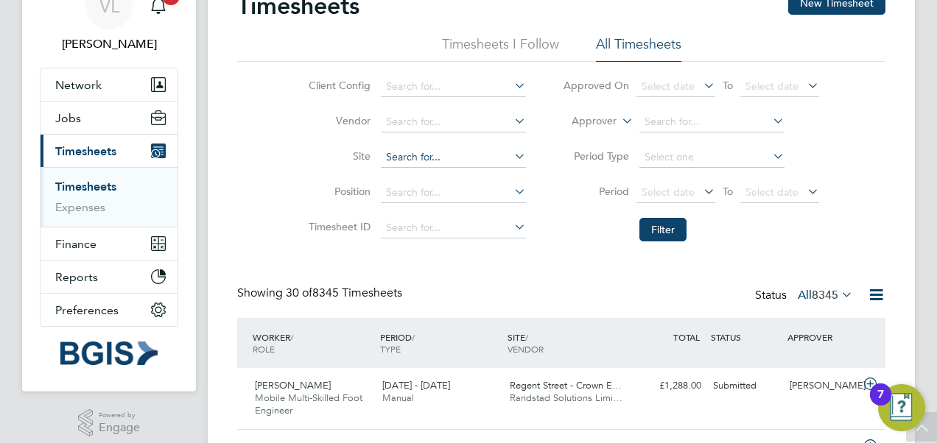
click at [409, 153] on input at bounding box center [453, 157] width 145 height 21
click at [419, 198] on b "Hick" at bounding box center [414, 197] width 21 height 13
type input "The Hickmam - GPE"
click at [659, 237] on button "Filter" at bounding box center [662, 230] width 47 height 24
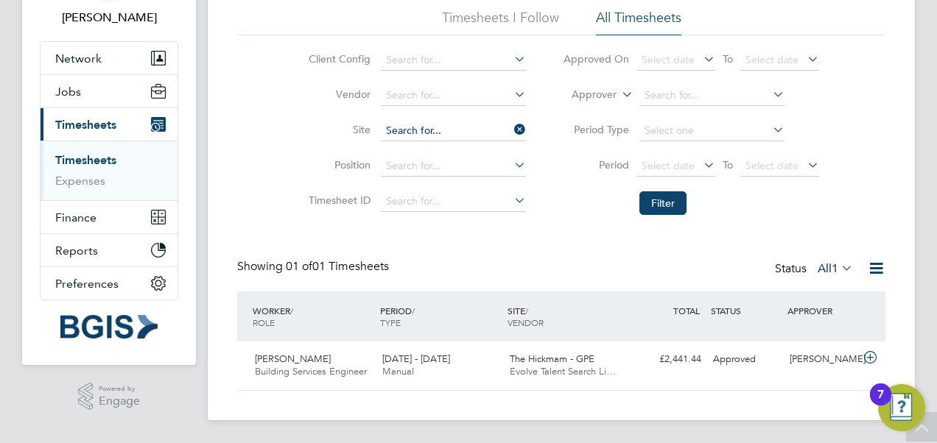
click at [466, 131] on input at bounding box center [453, 131] width 145 height 21
click at [449, 185] on li "The Hick man - GPE" at bounding box center [463, 191] width 166 height 20
type input "The Hickman - GPE"
click at [660, 208] on button "Filter" at bounding box center [662, 204] width 47 height 24
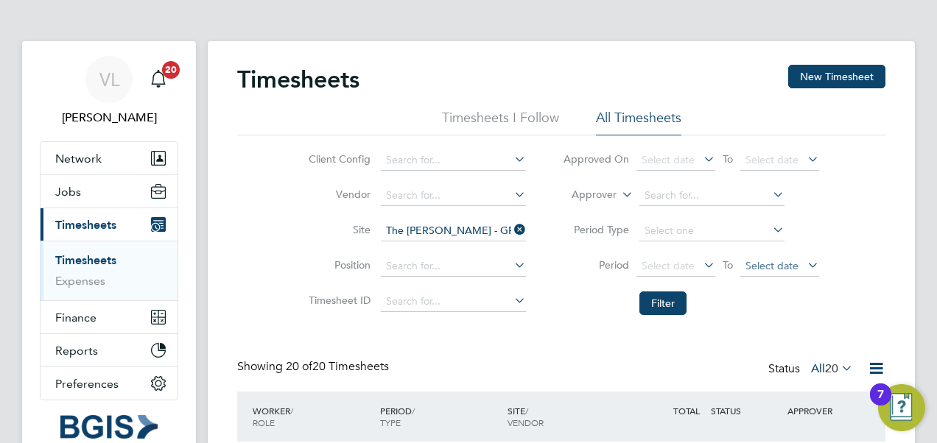
click at [800, 265] on span "Select date" at bounding box center [779, 267] width 79 height 20
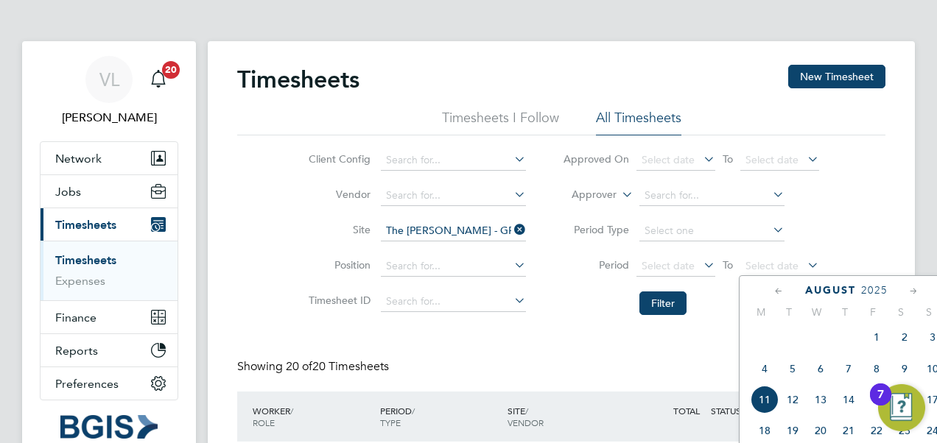
click at [776, 289] on icon at bounding box center [779, 292] width 14 height 16
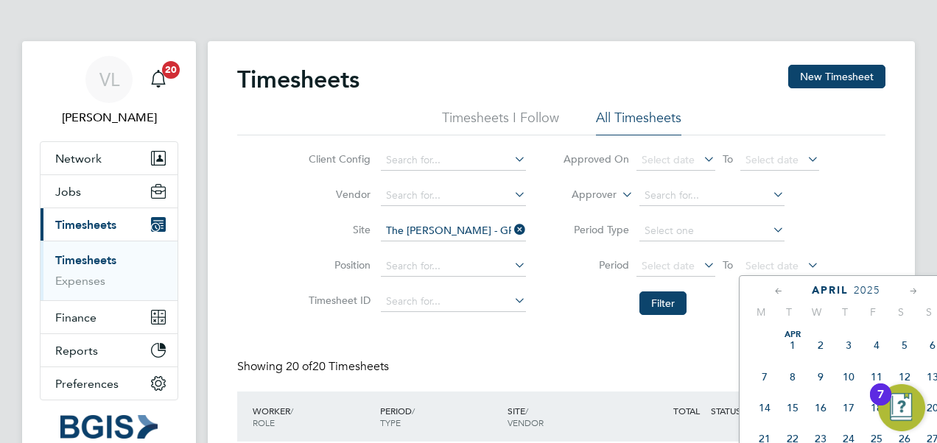
click at [776, 289] on icon at bounding box center [779, 292] width 14 height 16
click at [907, 289] on icon at bounding box center [914, 292] width 14 height 16
click at [872, 368] on span "11" at bounding box center [877, 374] width 28 height 28
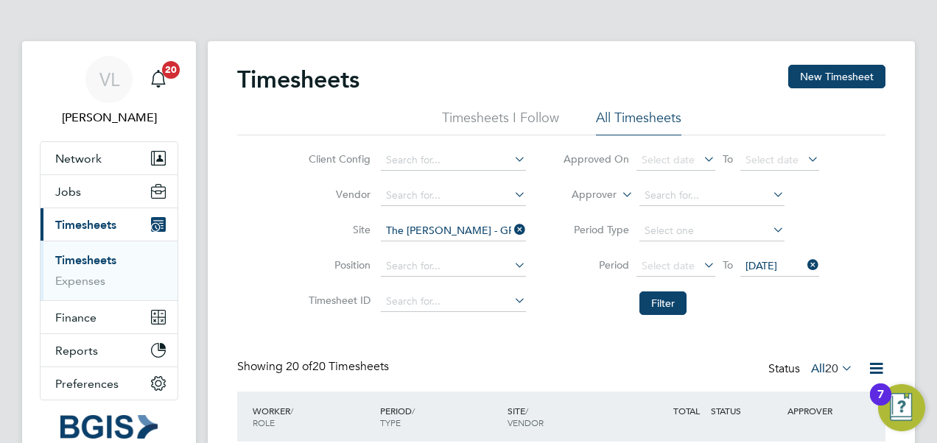
click at [700, 264] on icon at bounding box center [700, 265] width 0 height 21
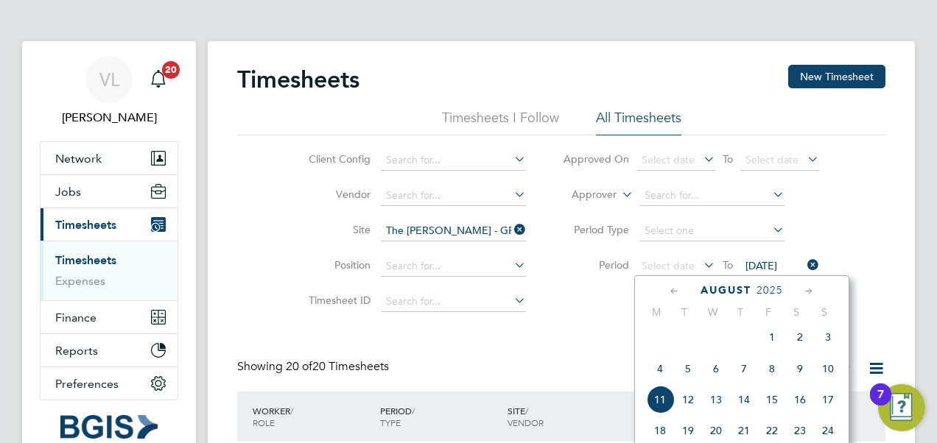
click at [670, 288] on icon at bounding box center [674, 292] width 14 height 16
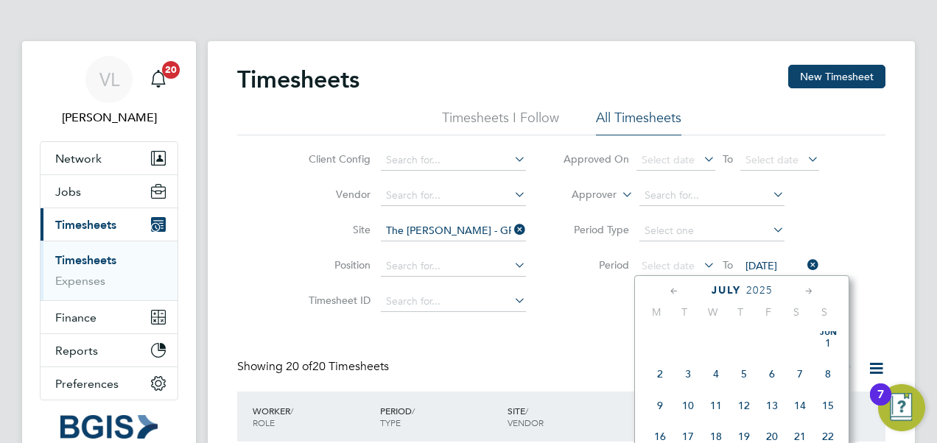
click at [670, 288] on icon at bounding box center [674, 292] width 14 height 16
click at [802, 342] on span "5" at bounding box center [800, 345] width 28 height 28
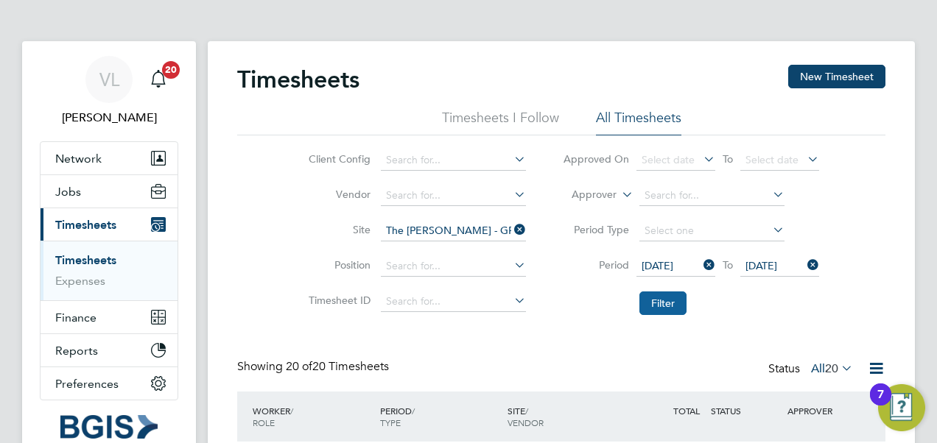
click at [661, 303] on button "Filter" at bounding box center [662, 304] width 47 height 24
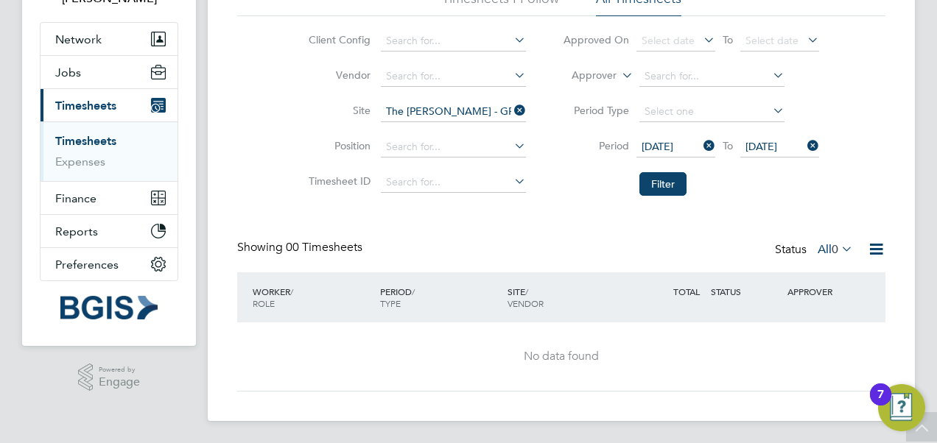
click at [511, 109] on icon at bounding box center [511, 110] width 0 height 21
click at [672, 183] on button "Filter" at bounding box center [662, 184] width 47 height 24
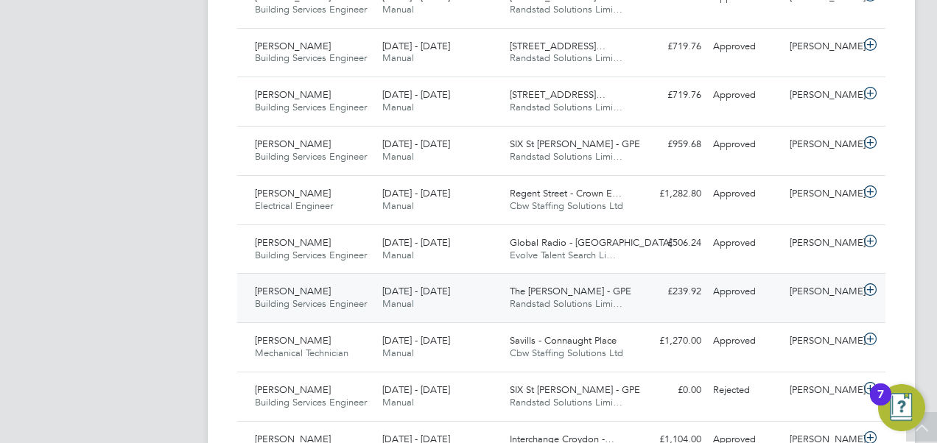
click at [443, 292] on span "5 - 11 Apr 2025" at bounding box center [416, 291] width 68 height 13
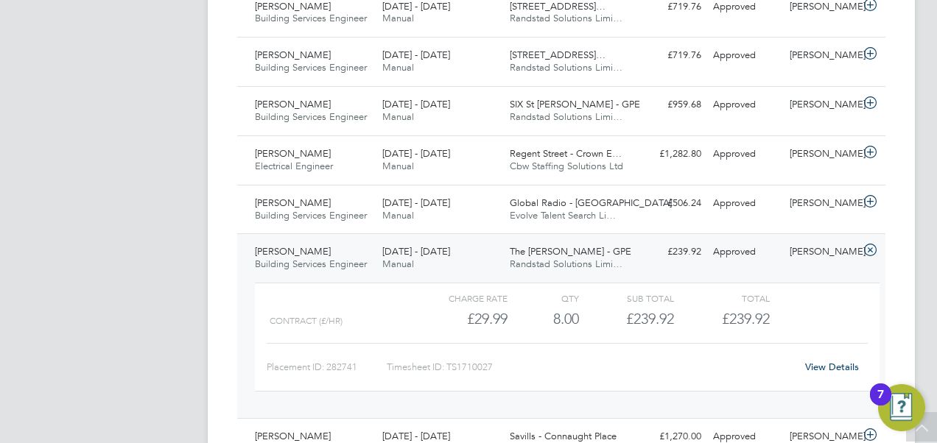
click at [815, 362] on link "View Details" at bounding box center [832, 367] width 54 height 13
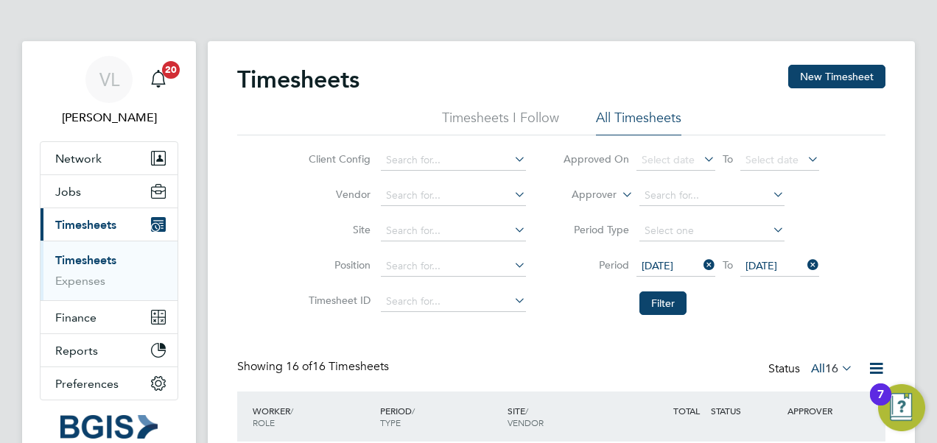
click at [412, 290] on li "Timesheet ID" at bounding box center [415, 301] width 259 height 35
click at [412, 295] on input at bounding box center [453, 302] width 145 height 21
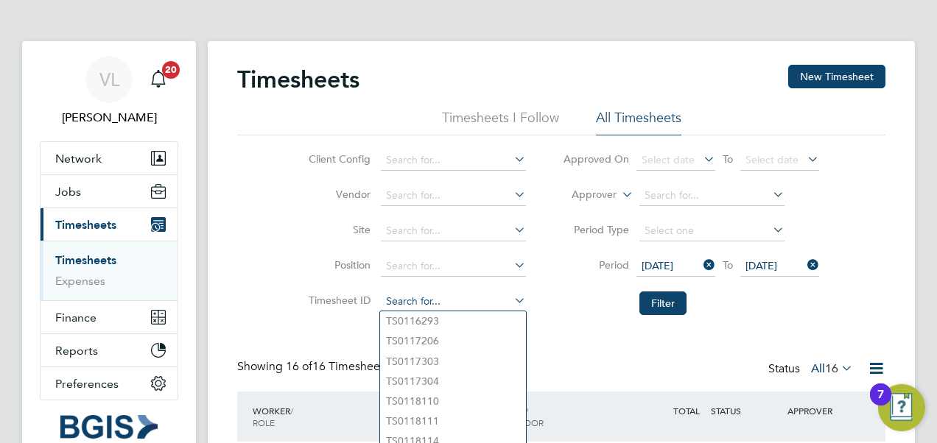
paste input "TS1613331"
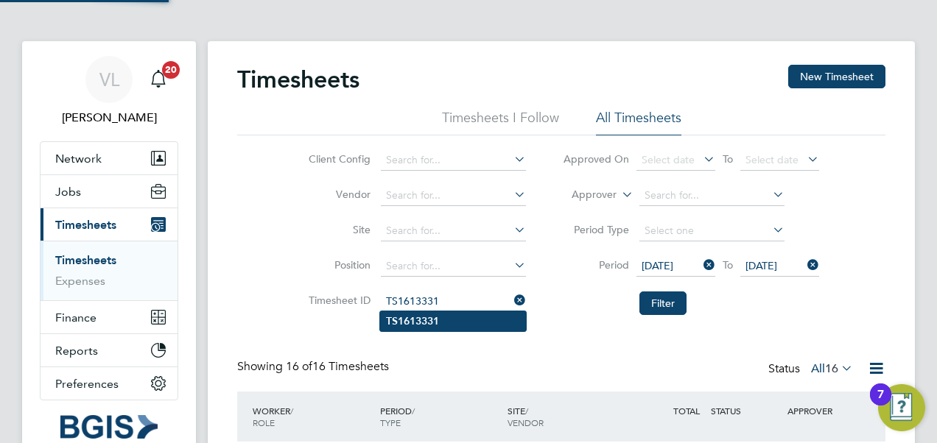
type input "TS1613331"
click at [436, 321] on b "TS1613331" at bounding box center [412, 321] width 53 height 13
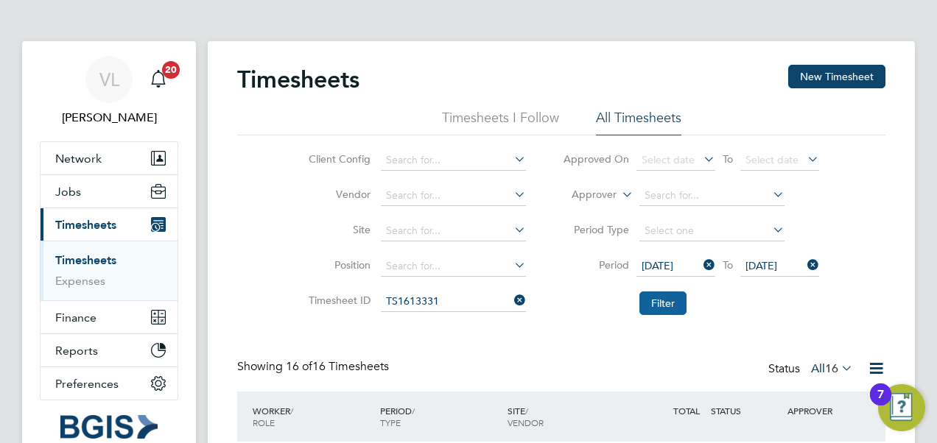
click at [645, 304] on button "Filter" at bounding box center [662, 304] width 47 height 24
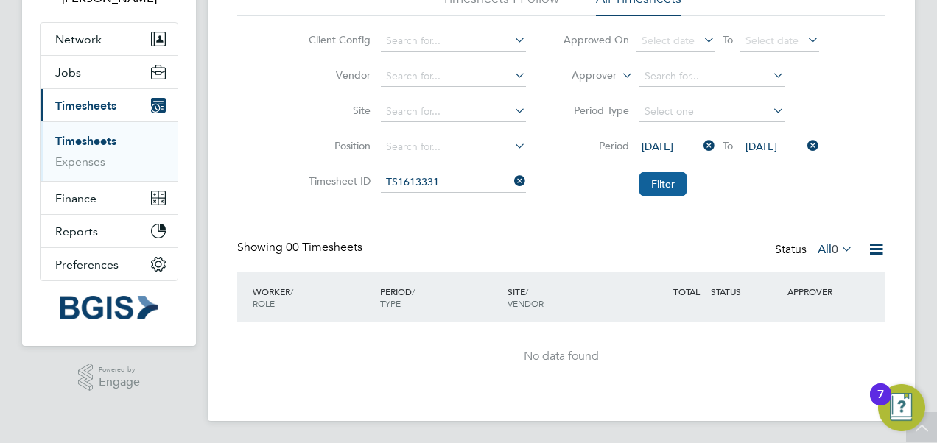
click at [647, 188] on button "Filter" at bounding box center [662, 184] width 47 height 24
click at [700, 142] on icon at bounding box center [700, 146] width 0 height 21
click at [804, 145] on icon at bounding box center [804, 146] width 0 height 21
click at [665, 181] on button "Filter" at bounding box center [662, 184] width 47 height 24
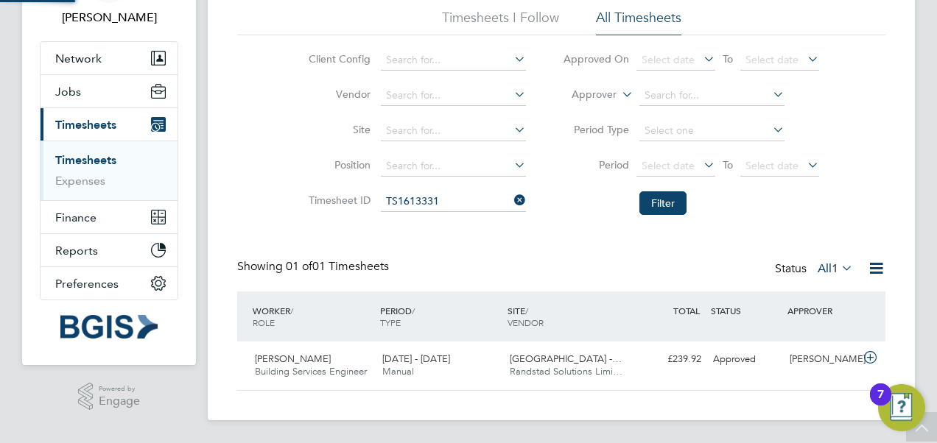
scroll to position [37, 127]
click at [492, 365] on div "7 - 13 Dec 2024 Manual" at bounding box center [439, 366] width 127 height 37
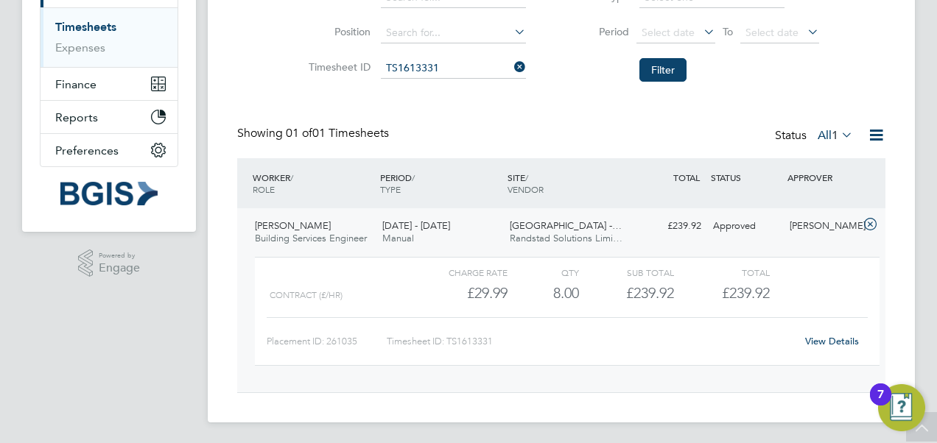
scroll to position [235, 0]
click at [511, 69] on icon at bounding box center [511, 65] width 0 height 21
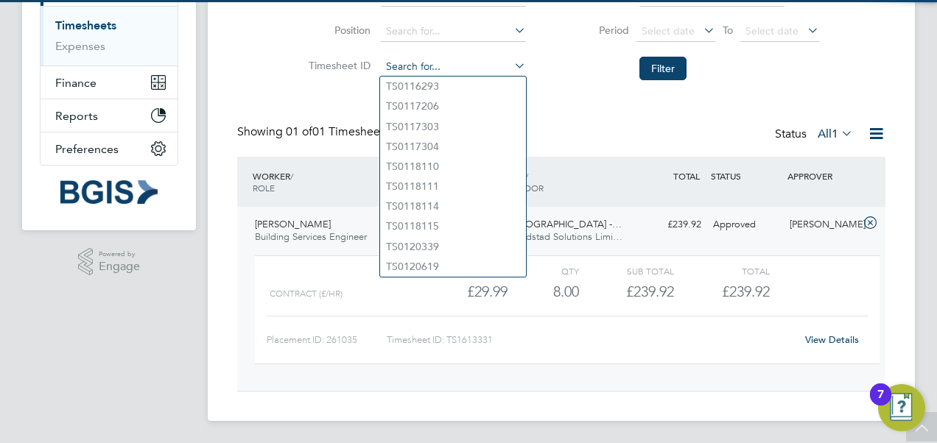
paste input "TS1569135"
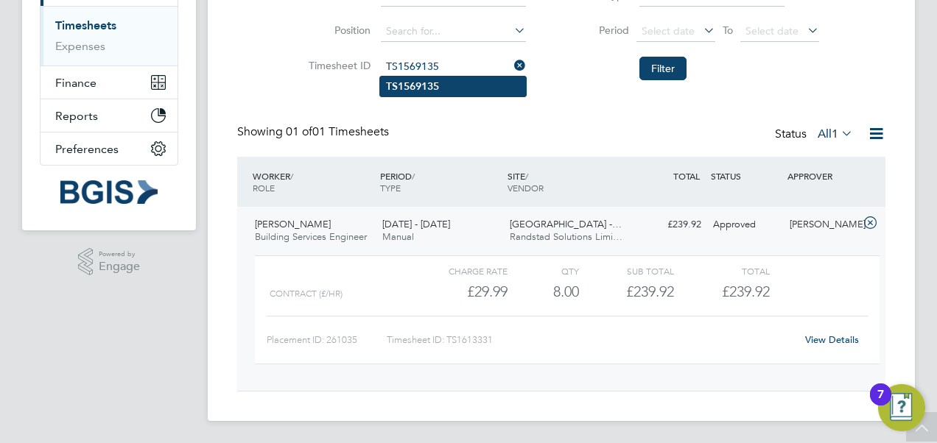
type input "TS1569135"
click at [435, 91] on b "TS1569135" at bounding box center [412, 86] width 53 height 13
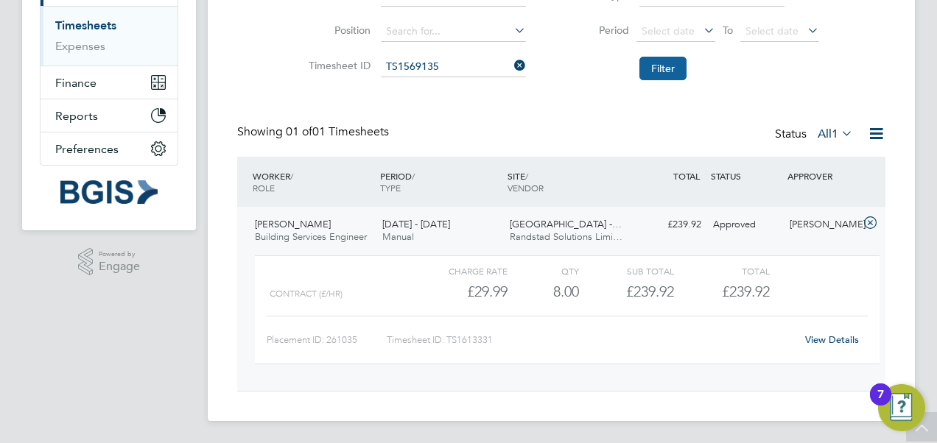
click at [661, 63] on button "Filter" at bounding box center [662, 69] width 47 height 24
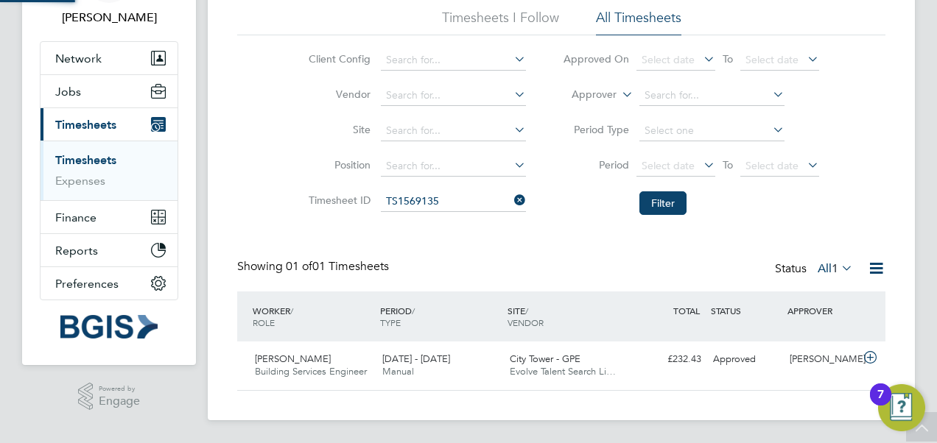
scroll to position [37, 127]
click at [591, 360] on div "City Tower - GPE Evolve Talent Search Li…" at bounding box center [567, 366] width 127 height 37
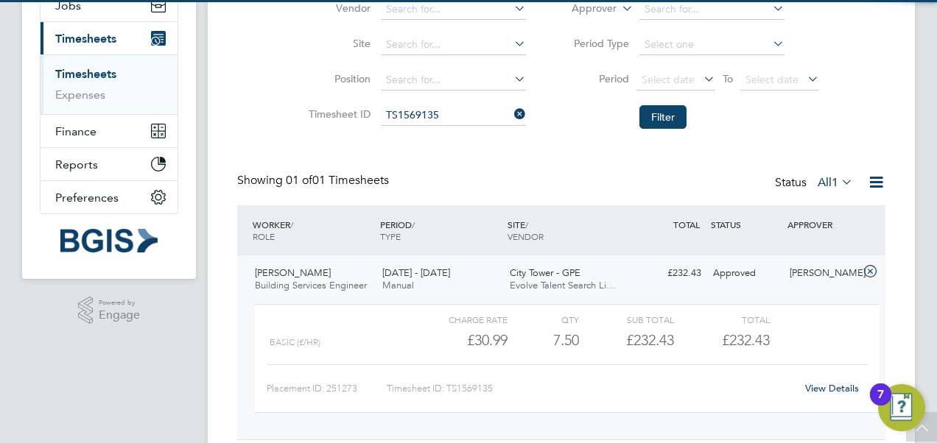
scroll to position [235, 0]
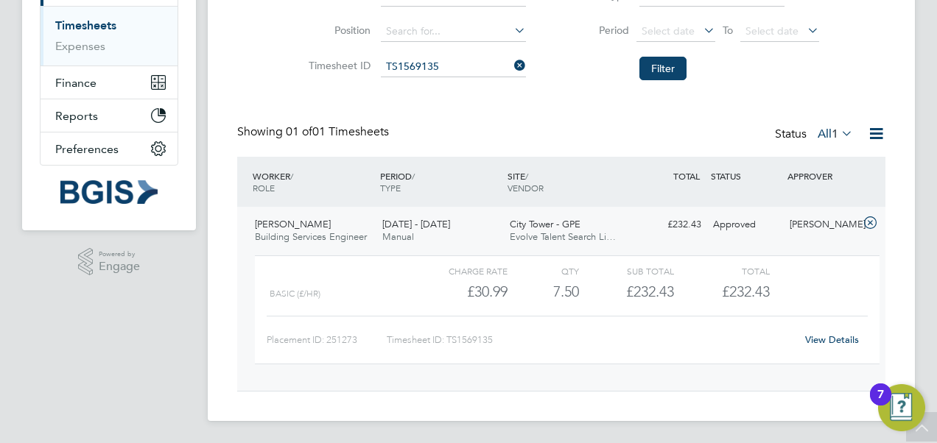
click at [810, 332] on div "View Details" at bounding box center [832, 341] width 72 height 24
click at [811, 341] on link "View Details" at bounding box center [832, 340] width 54 height 13
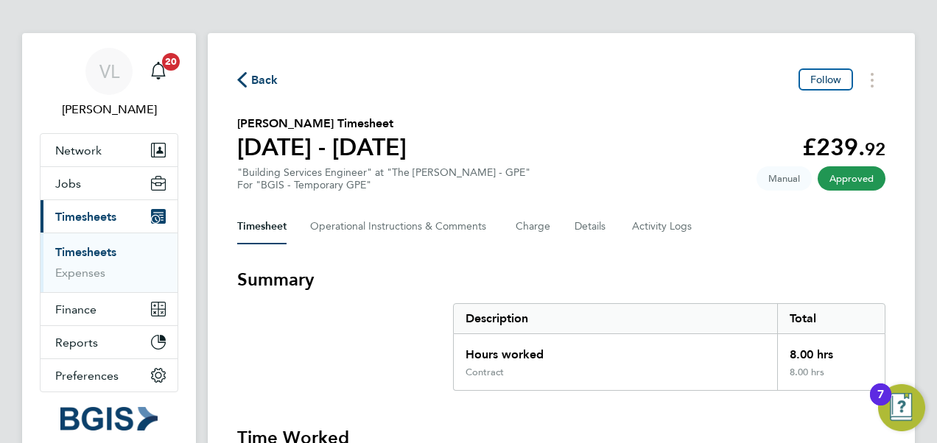
scroll to position [155, 0]
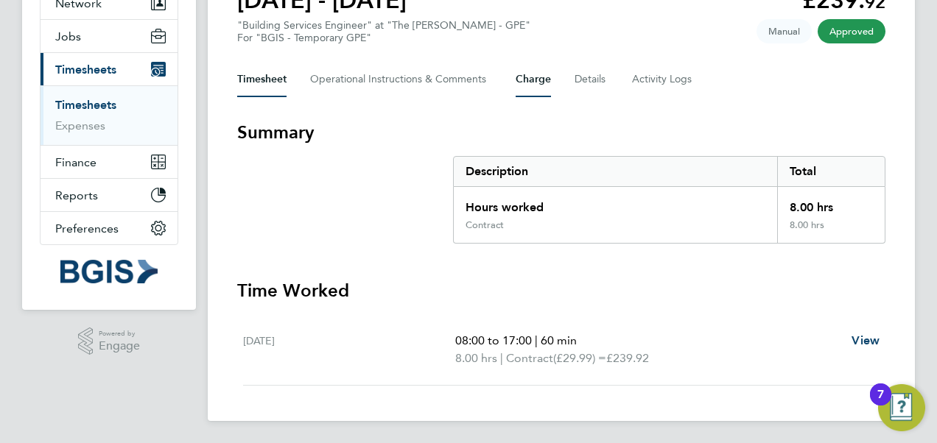
click at [547, 89] on button "Charge" at bounding box center [533, 79] width 35 height 35
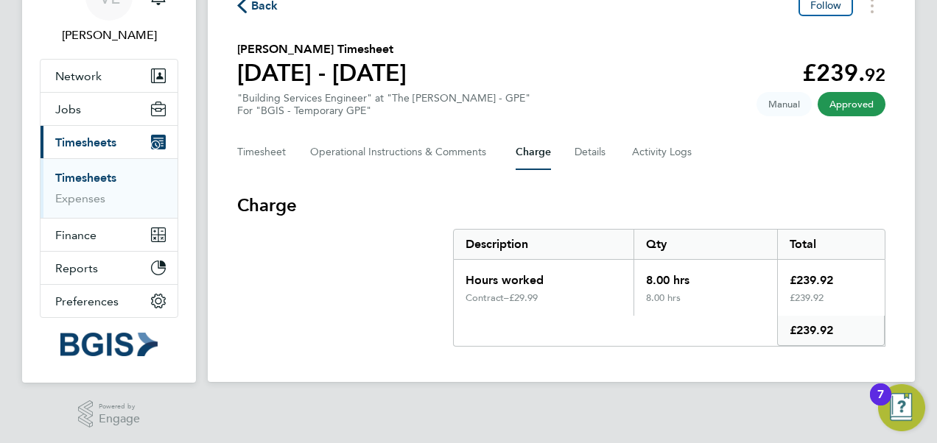
scroll to position [83, 0]
click at [600, 152] on button "Details" at bounding box center [592, 151] width 34 height 35
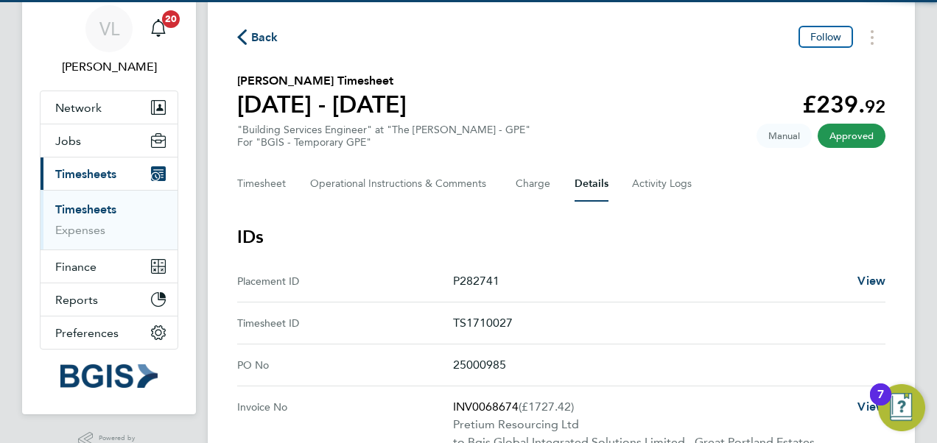
scroll to position [74, 0]
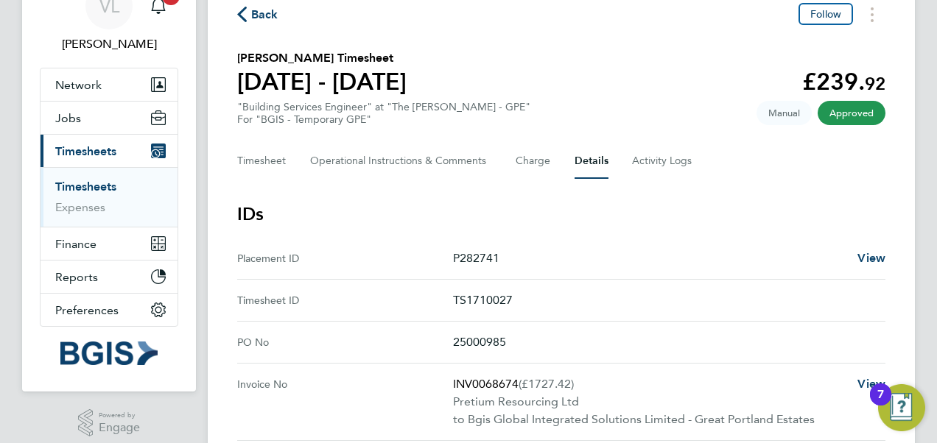
click at [496, 297] on p "TS1710027" at bounding box center [663, 301] width 421 height 18
copy p "TS1710027"
drag, startPoint x: 239, startPoint y: 80, endPoint x: 422, endPoint y: 84, distance: 183.5
click at [407, 84] on h1 "05 - 11 Apr 2025" at bounding box center [321, 81] width 169 height 29
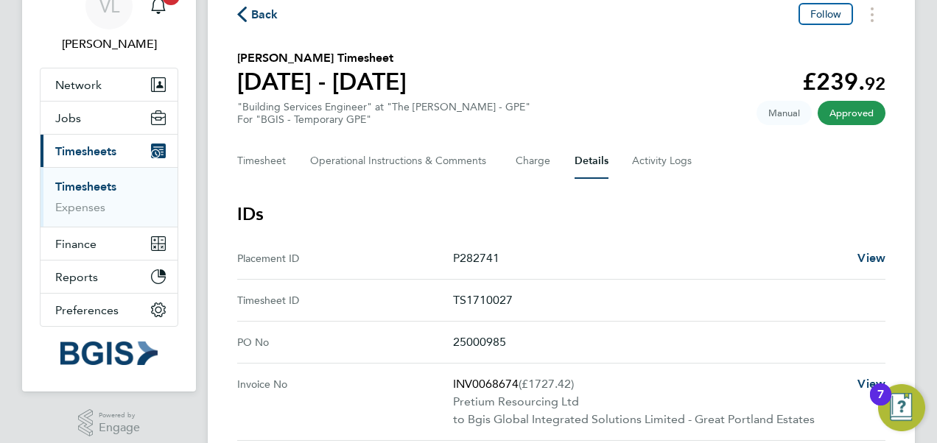
copy h1 "05 - 11 Apr 2025"
click at [273, 156] on button "Timesheet" at bounding box center [261, 161] width 49 height 35
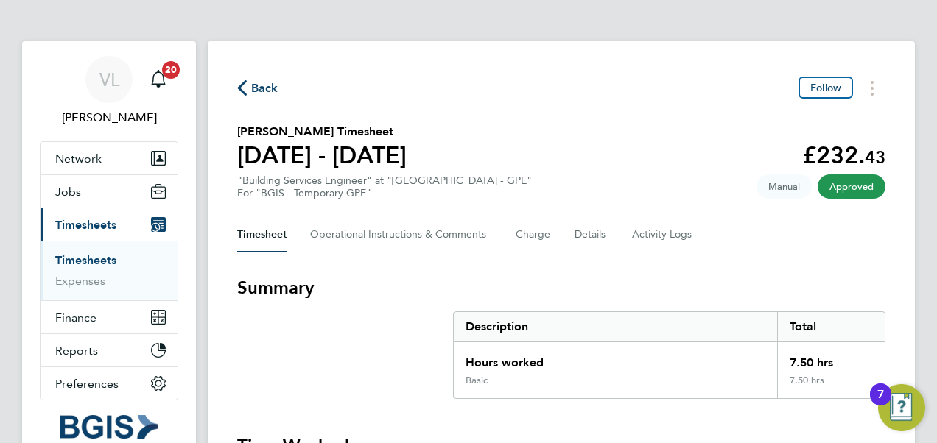
drag, startPoint x: 242, startPoint y: 155, endPoint x: 418, endPoint y: 155, distance: 176.8
click at [407, 155] on h1 "[DATE] - [DATE]" at bounding box center [321, 155] width 169 height 29
copy h1 "[DATE] - [DATE]"
